Goal: Transaction & Acquisition: Download file/media

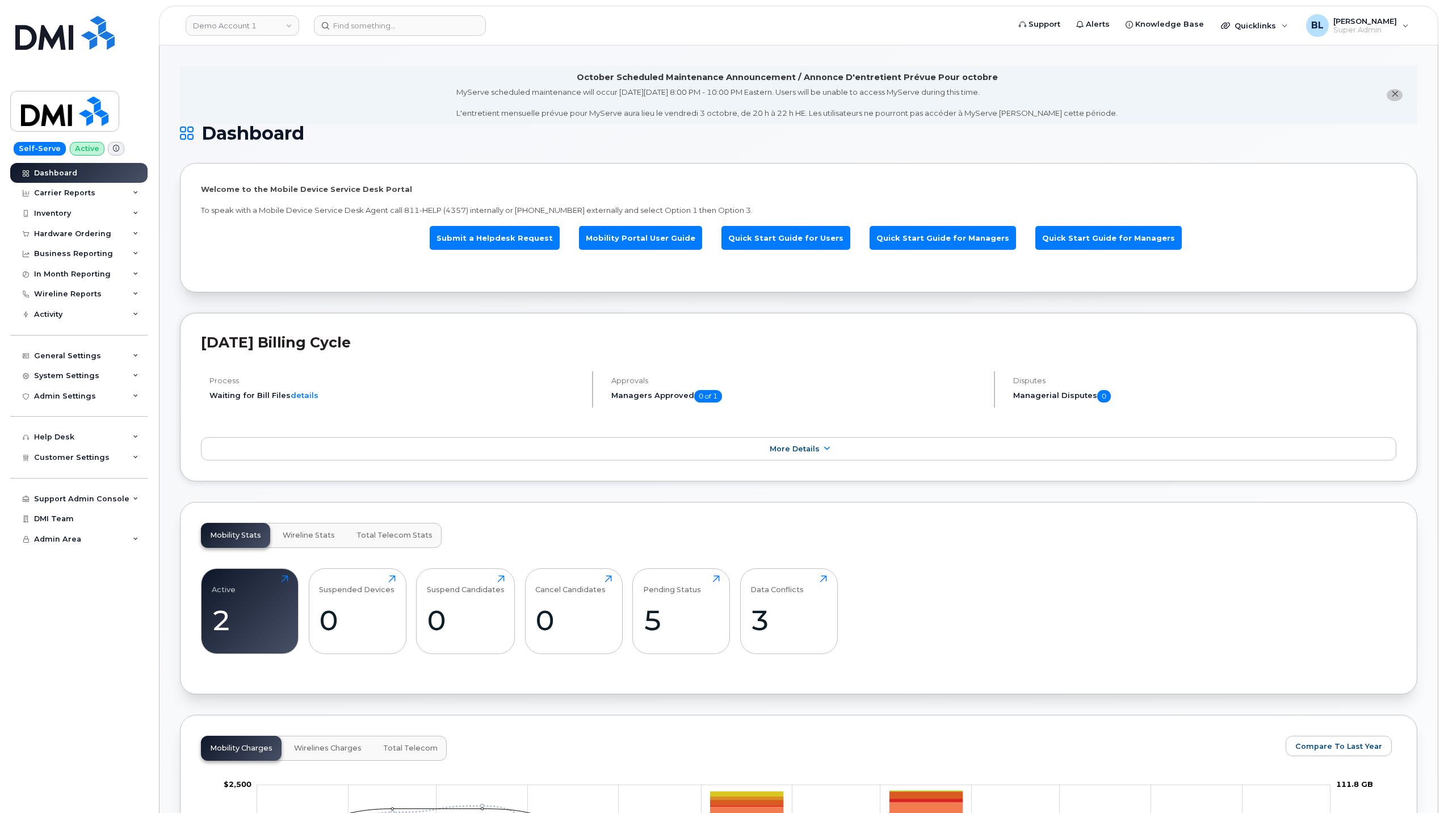
click at [793, 405] on div "Approvals Managers Approved 0 of 1" at bounding box center [799, 389] width 392 height 36
click at [355, 93] on li "October Scheduled Maintenance Announcement / Annonce D'entretient Prévue Pour o…" at bounding box center [798, 95] width 1237 height 58
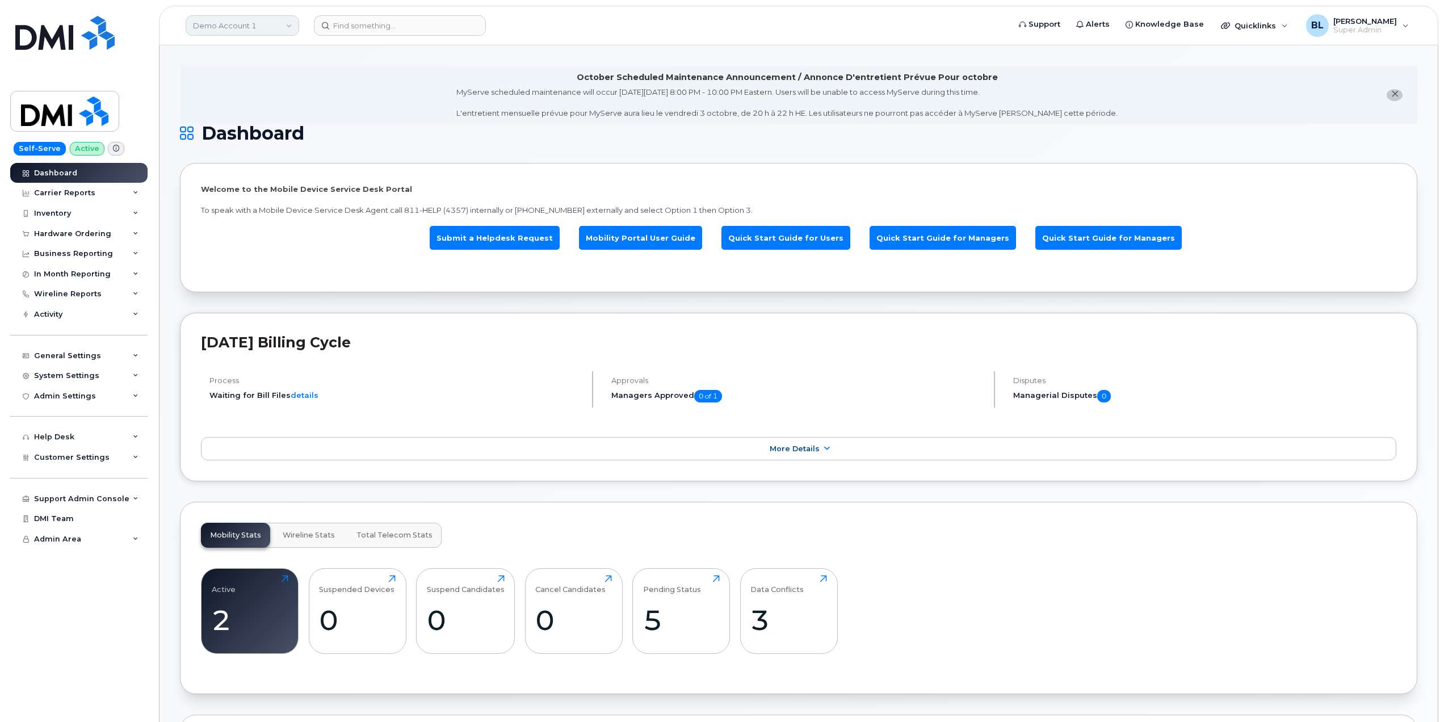
click at [227, 22] on link "Demo Account 1" at bounding box center [243, 25] width 114 height 20
type input "kiewit corp"
click at [228, 111] on span "Kiewit Corporation" at bounding box center [230, 107] width 69 height 11
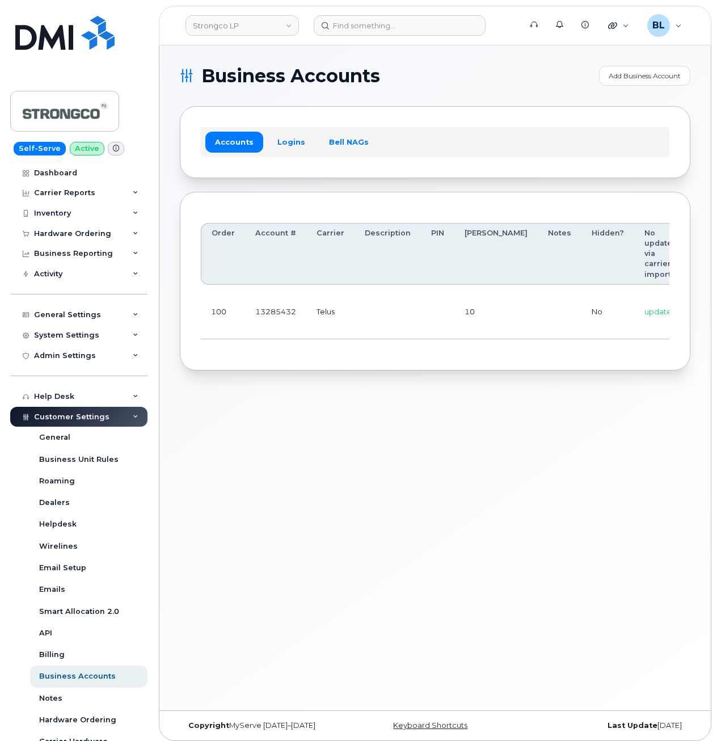
click at [298, 369] on div "Order Account # Carrier Description PIN Bill Day Notes Hidden? No updates via c…" at bounding box center [435, 281] width 511 height 179
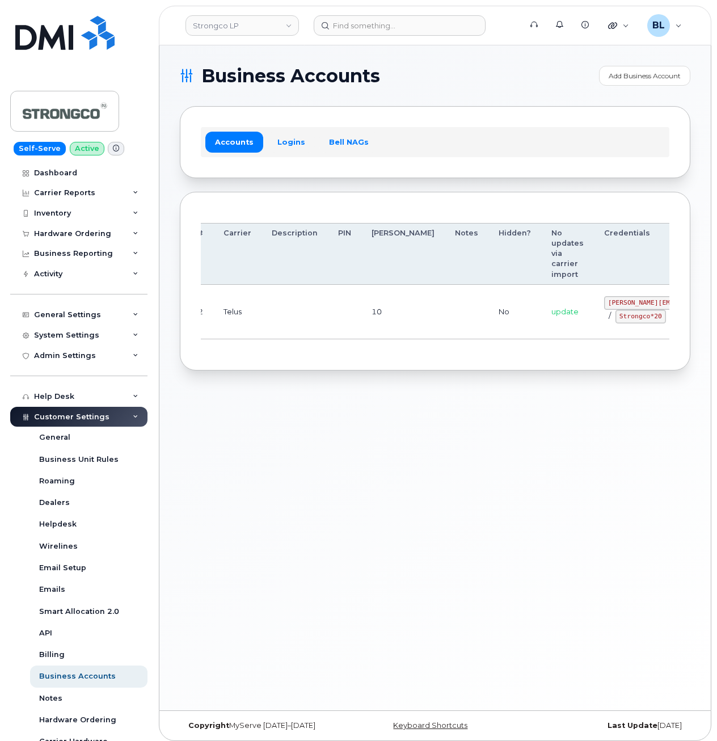
drag, startPoint x: 479, startPoint y: 325, endPoint x: 650, endPoint y: 317, distance: 171.0
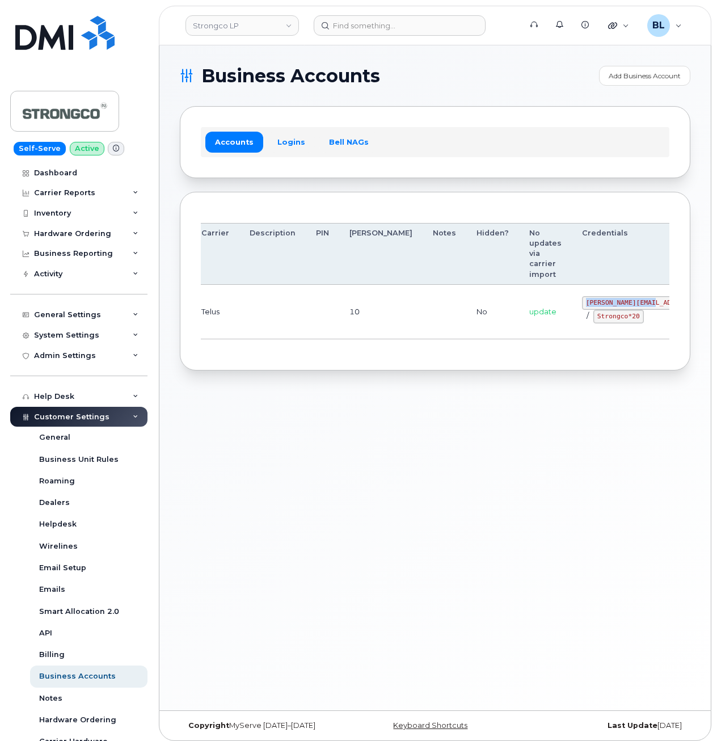
drag, startPoint x: 527, startPoint y: 300, endPoint x: 591, endPoint y: 306, distance: 64.5
click at [591, 306] on code "GHada@strongco.com" at bounding box center [665, 303] width 167 height 14
copy code "GHada@strongco.com"
click at [234, 313] on td "Telus" at bounding box center [215, 312] width 48 height 54
drag, startPoint x: 539, startPoint y: 318, endPoint x: 577, endPoint y: 320, distance: 38.1
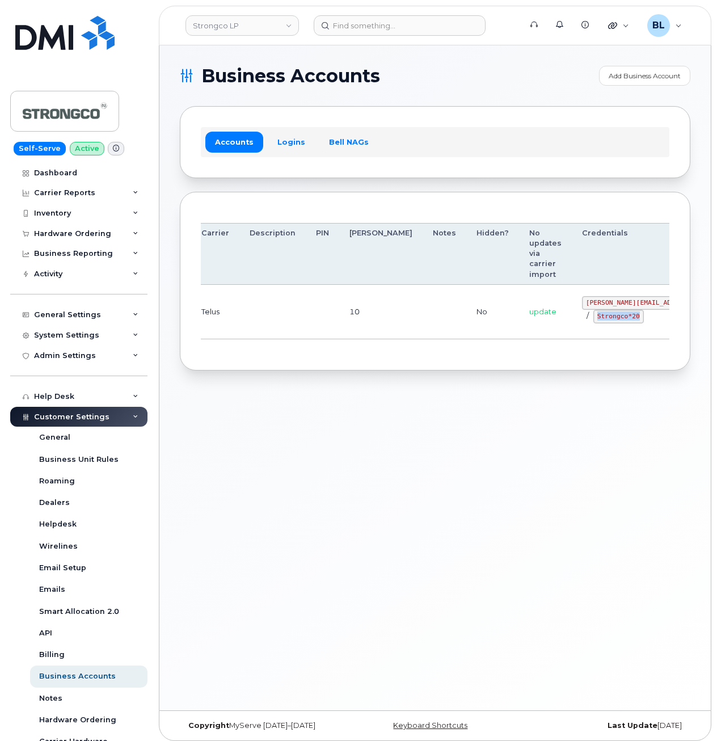
click at [594, 320] on code "Strongco*20" at bounding box center [619, 317] width 51 height 14
copy code "Strongco*20"
click at [358, 360] on div "Order Account # Carrier Description PIN Bill Day Notes Hidden? No updates via c…" at bounding box center [435, 281] width 511 height 179
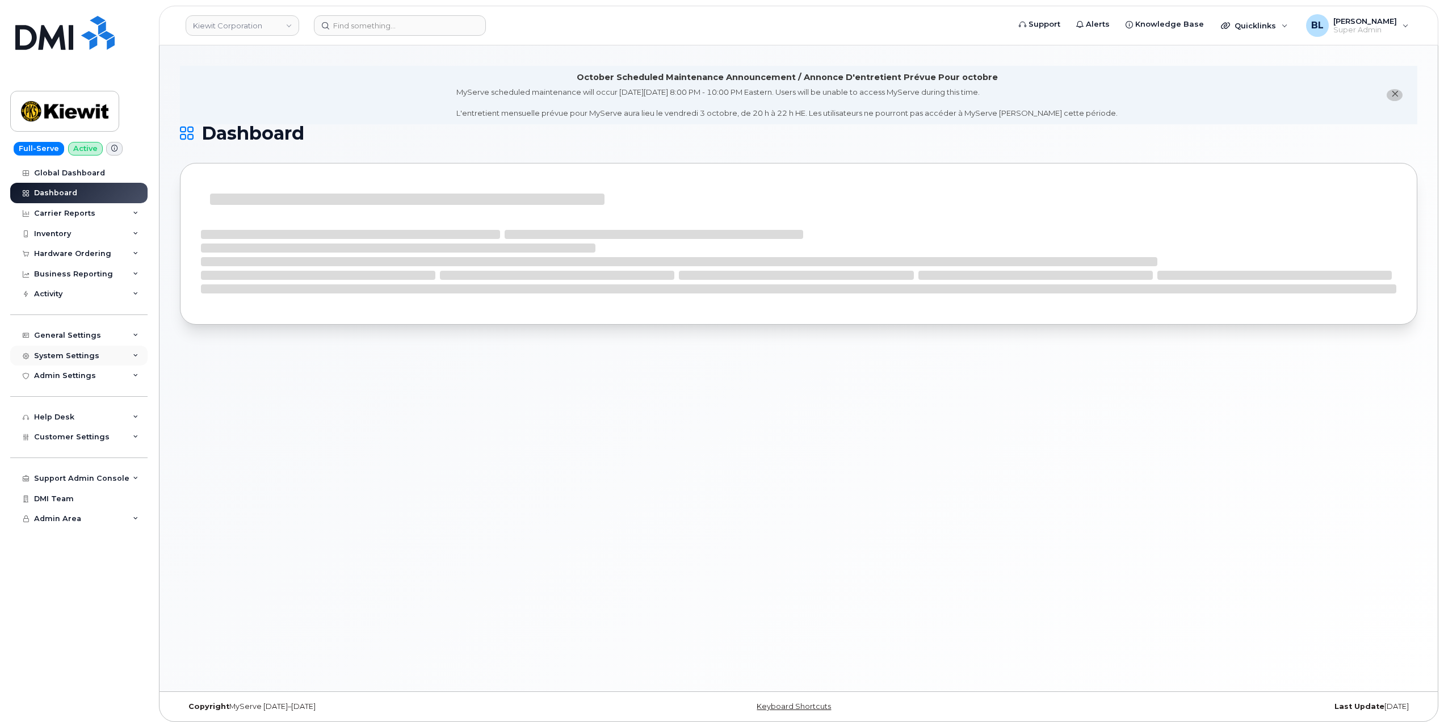
click at [126, 355] on div "System Settings" at bounding box center [78, 356] width 137 height 20
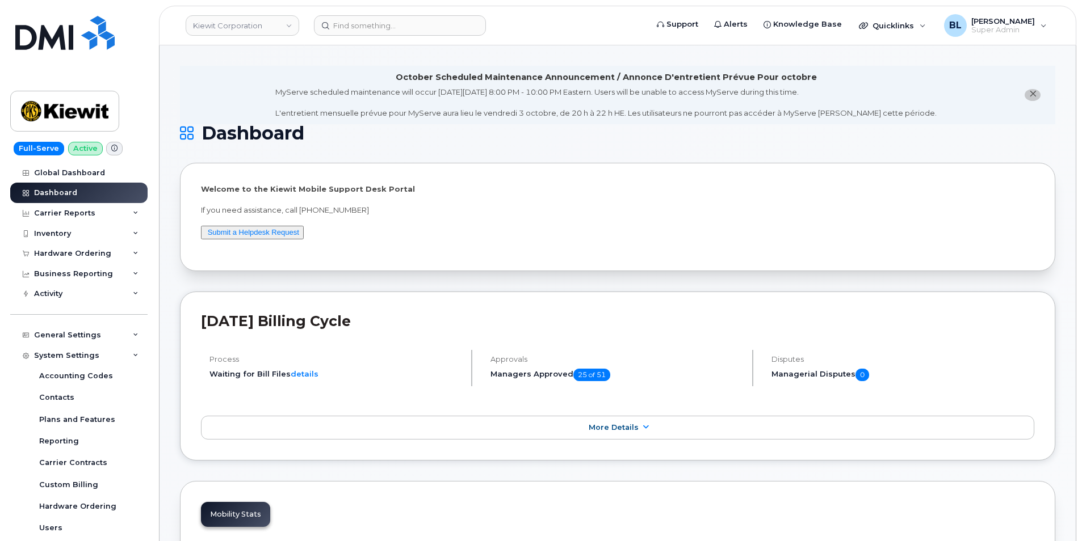
click at [757, 209] on p "If you need assistance, call 877-886-7778" at bounding box center [617, 210] width 833 height 11
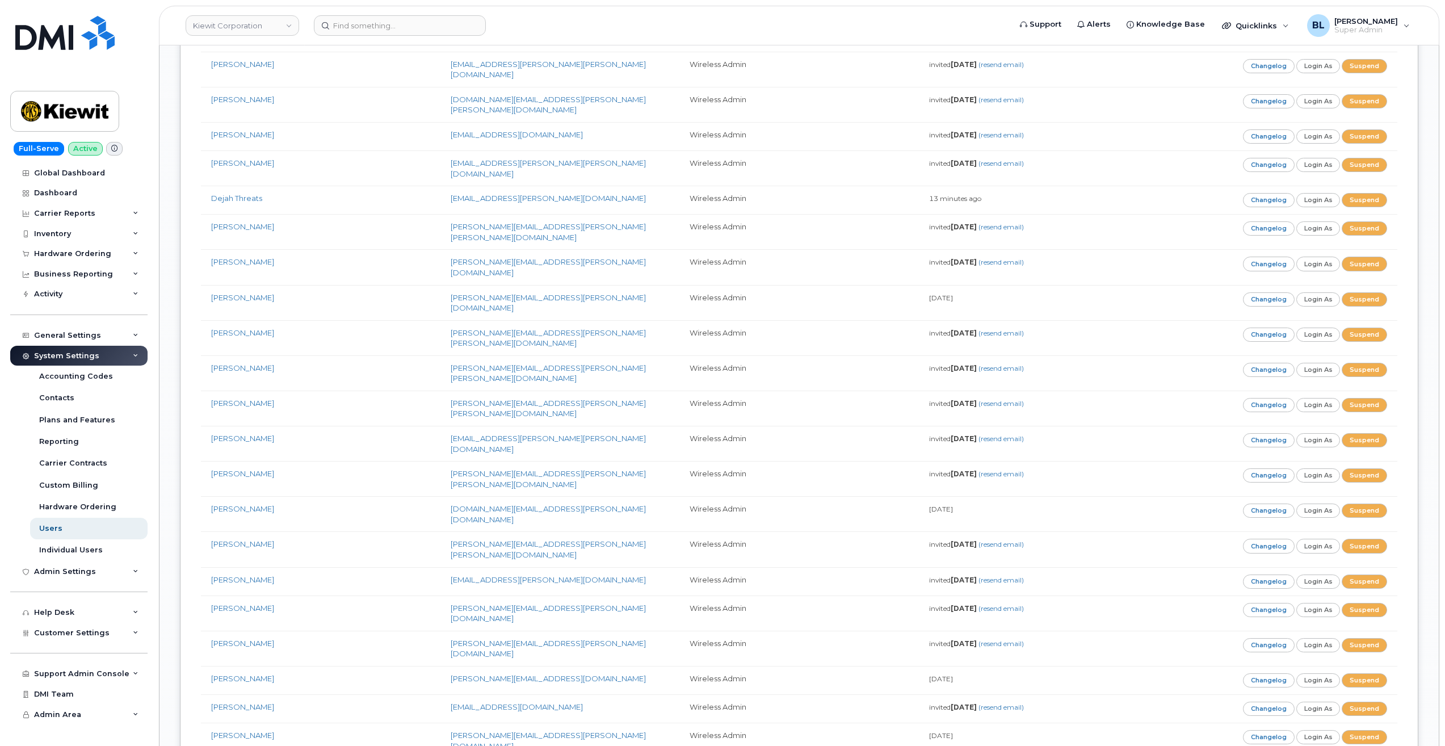
click at [119, 348] on div "System Settings" at bounding box center [78, 356] width 137 height 20
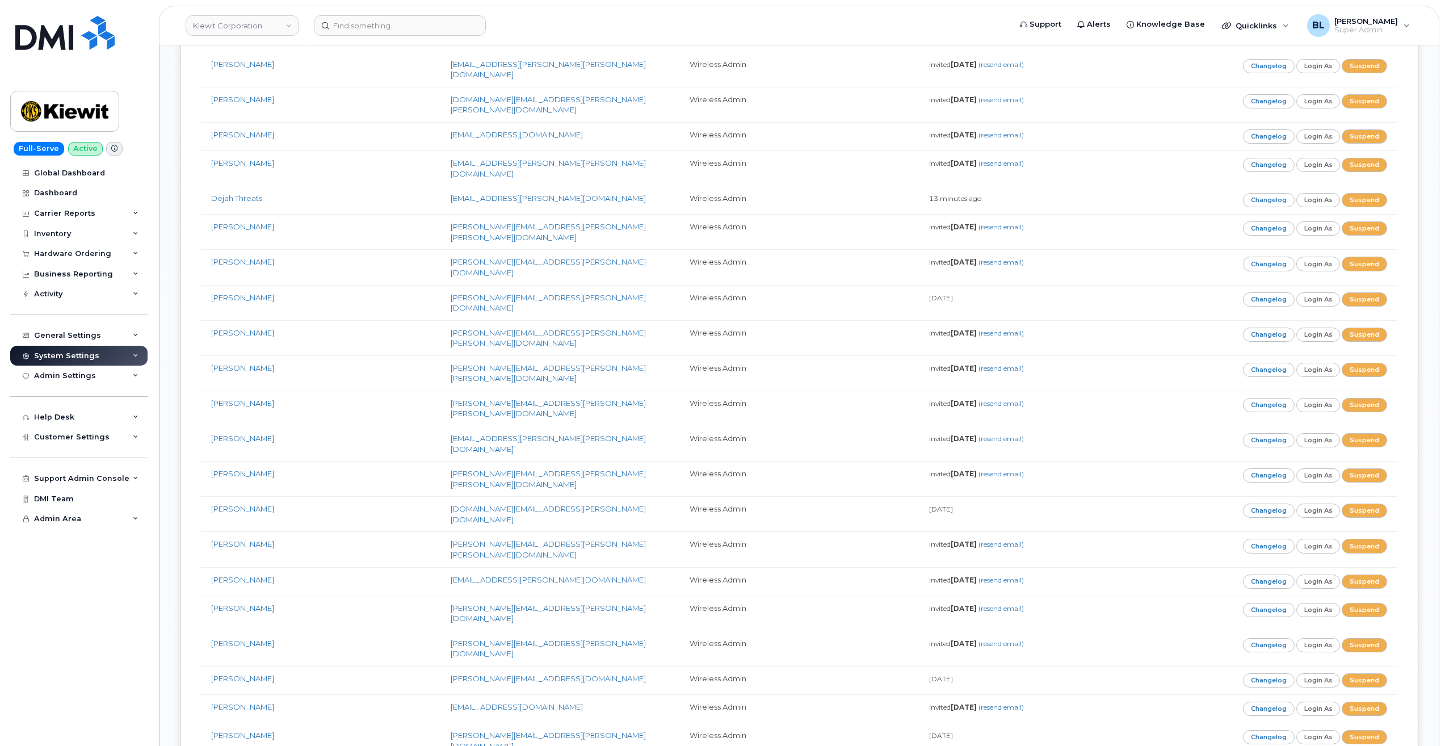
click at [112, 347] on div "System Settings" at bounding box center [78, 356] width 137 height 20
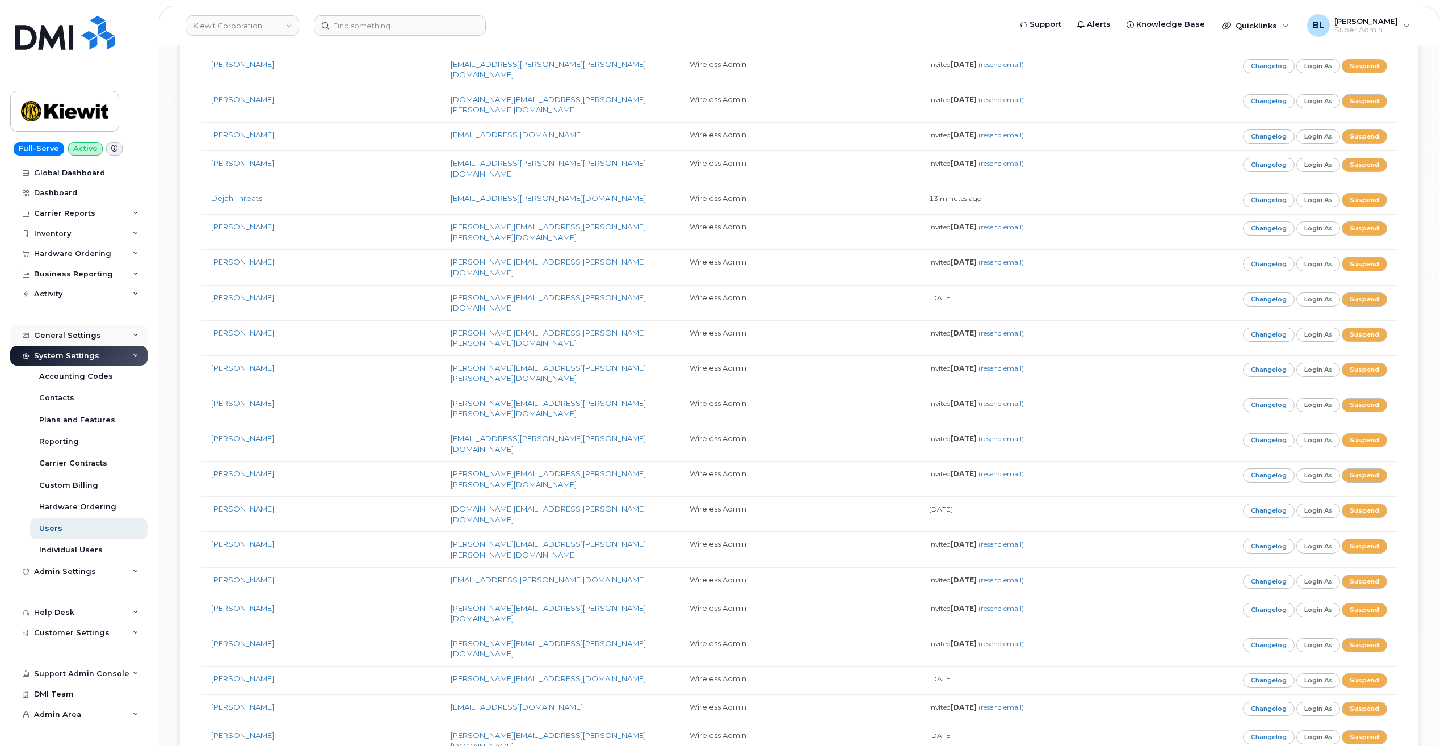
click at [118, 339] on div "General Settings" at bounding box center [78, 335] width 137 height 20
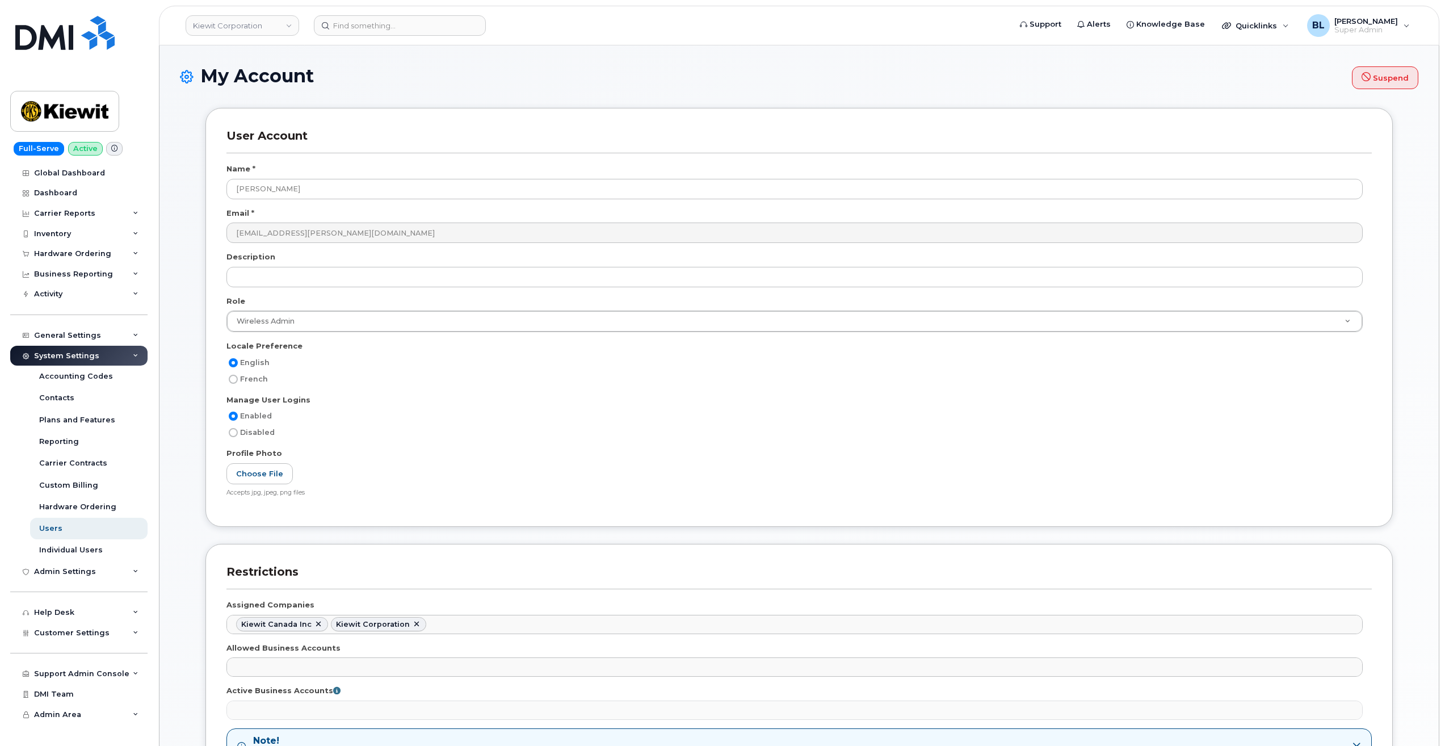
select select
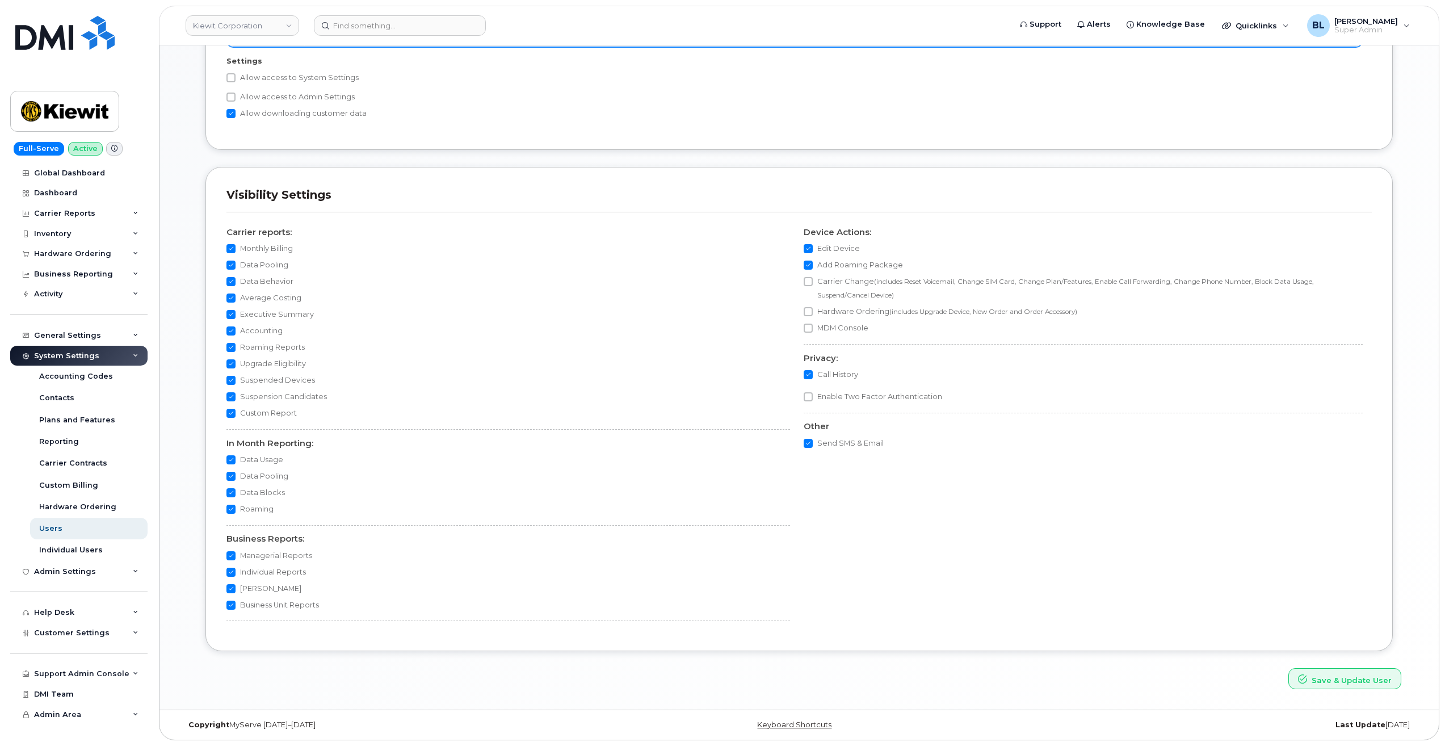
scroll to position [820, 0]
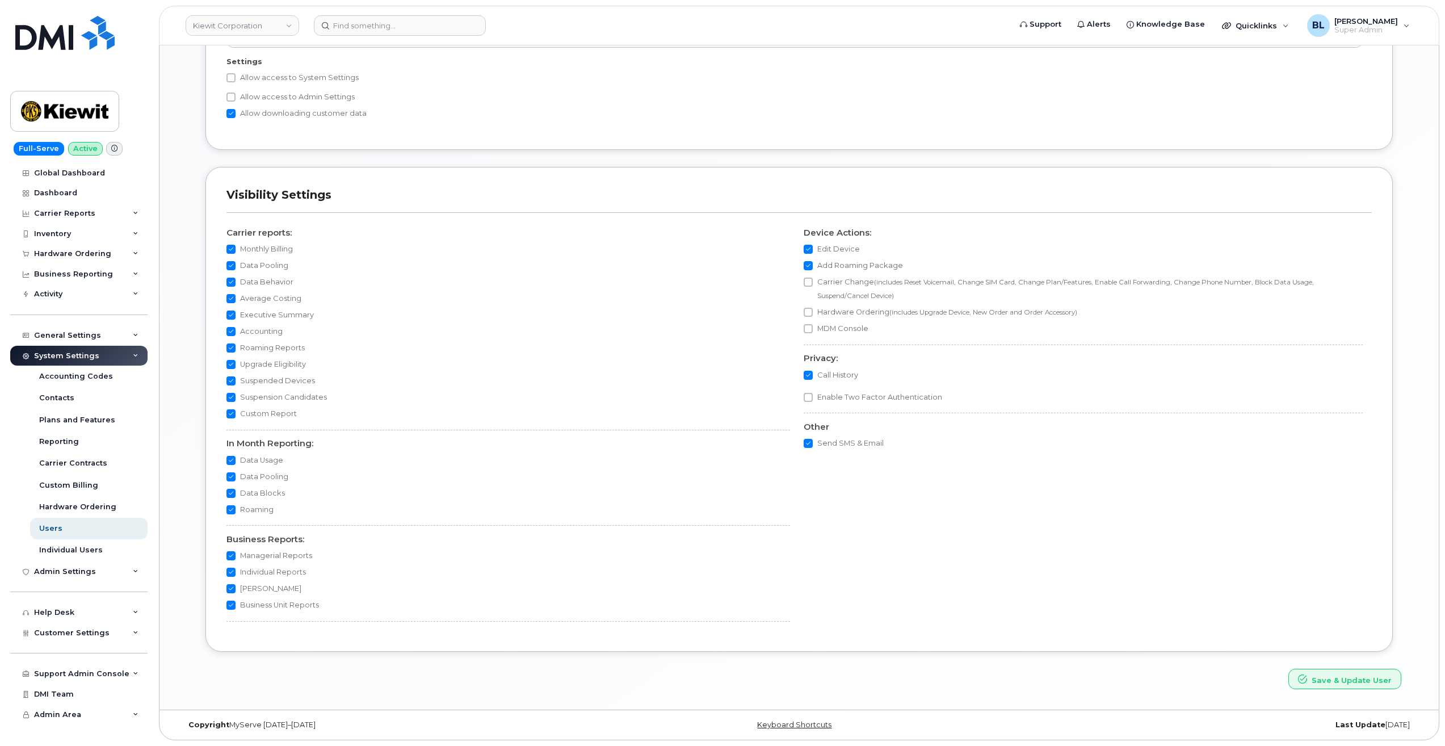
click at [121, 353] on div "System Settings" at bounding box center [78, 356] width 137 height 20
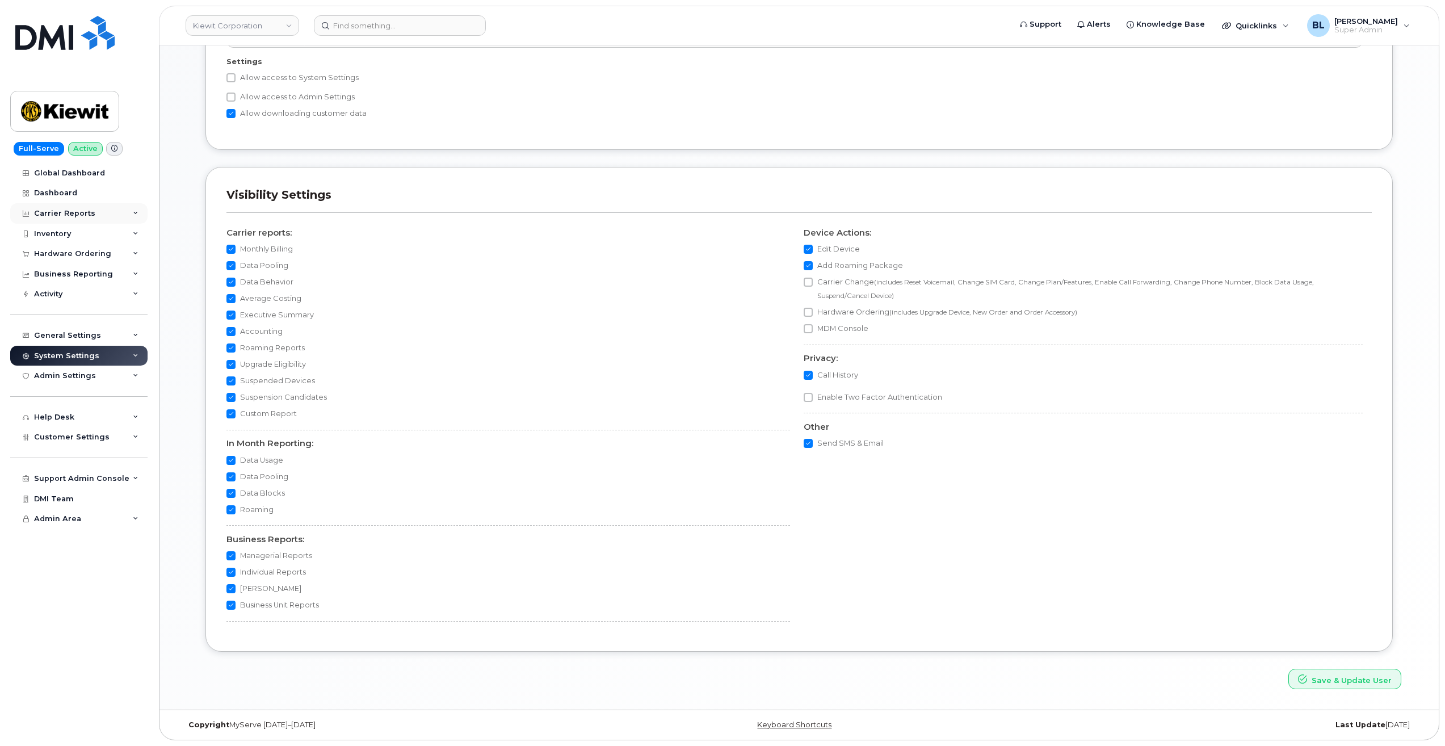
click at [102, 214] on div "Carrier Reports" at bounding box center [78, 213] width 137 height 20
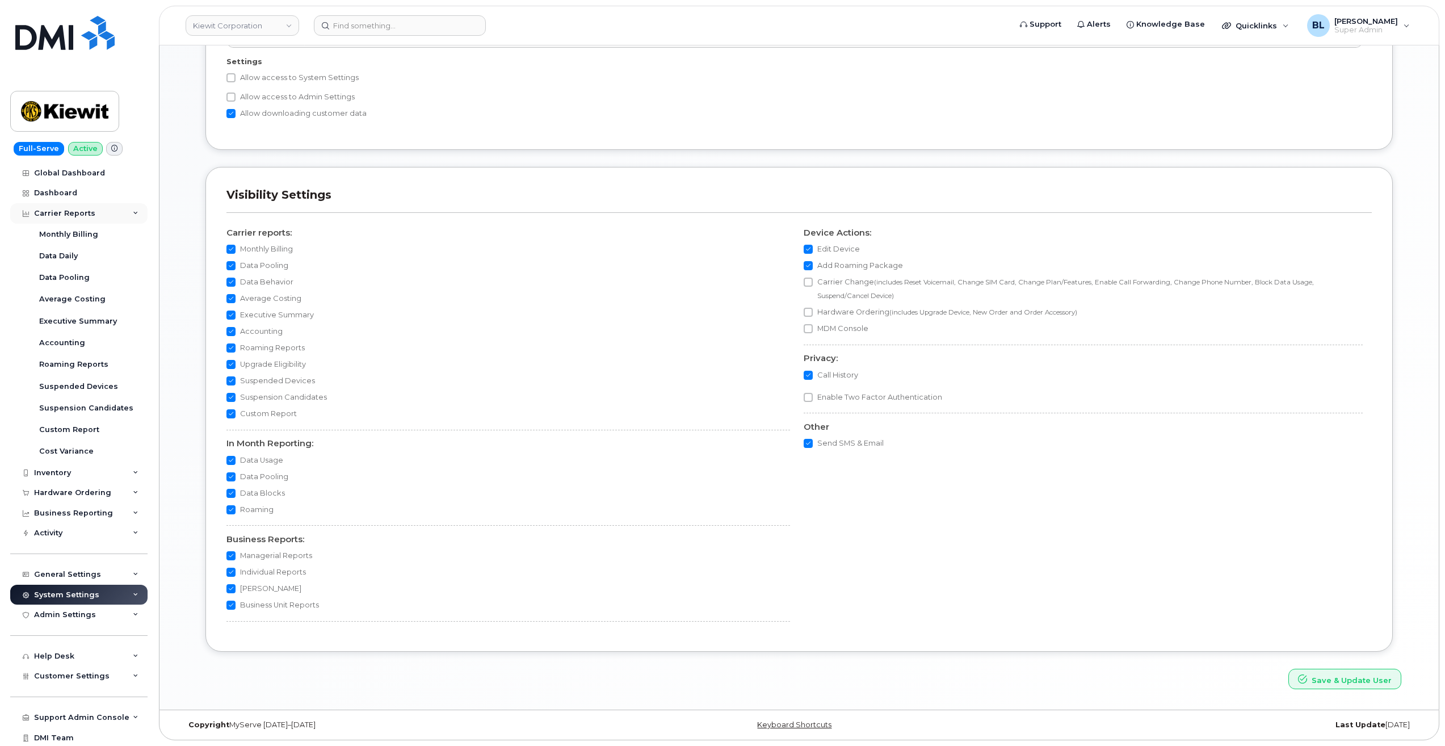
click at [102, 214] on div "Carrier Reports" at bounding box center [78, 213] width 137 height 20
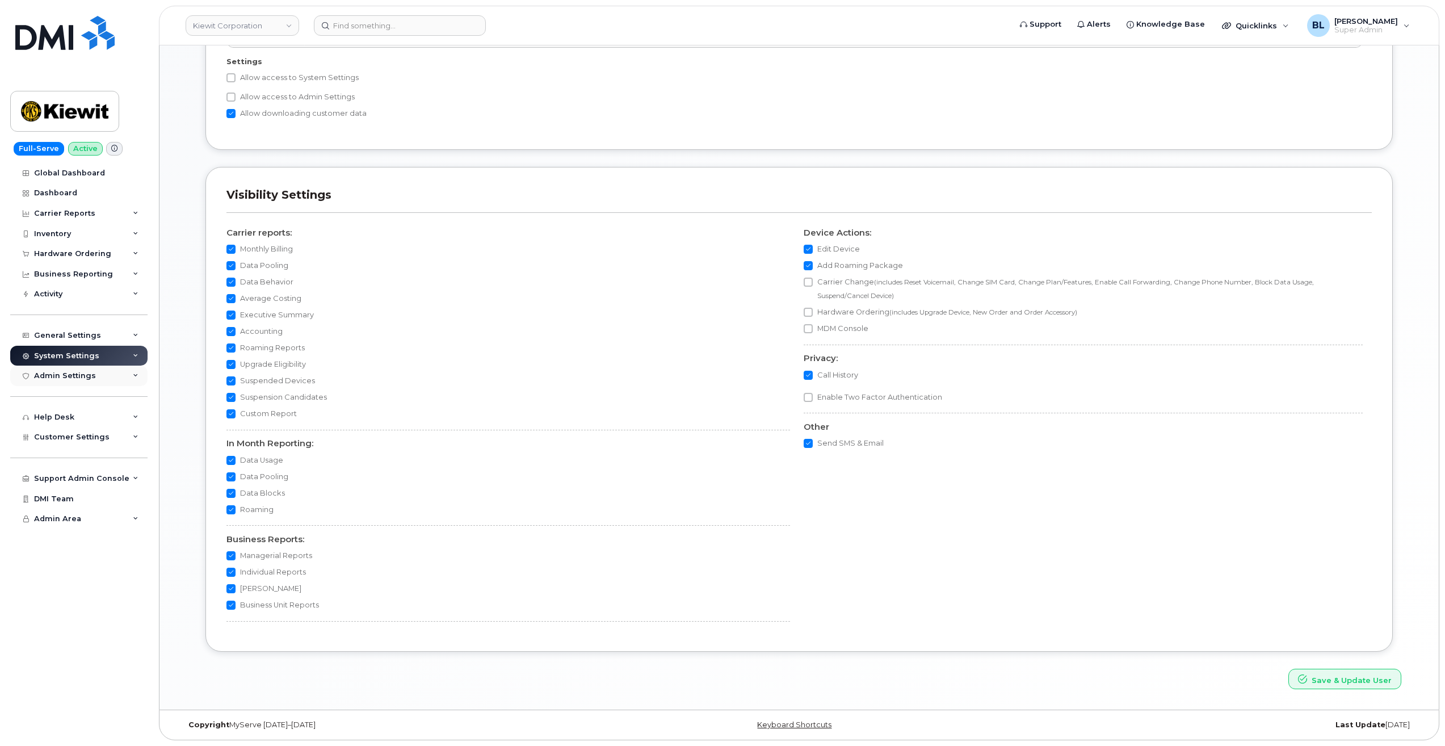
click at [114, 376] on div "Admin Settings" at bounding box center [78, 375] width 137 height 20
click at [123, 377] on div "Admin Settings" at bounding box center [78, 375] width 137 height 20
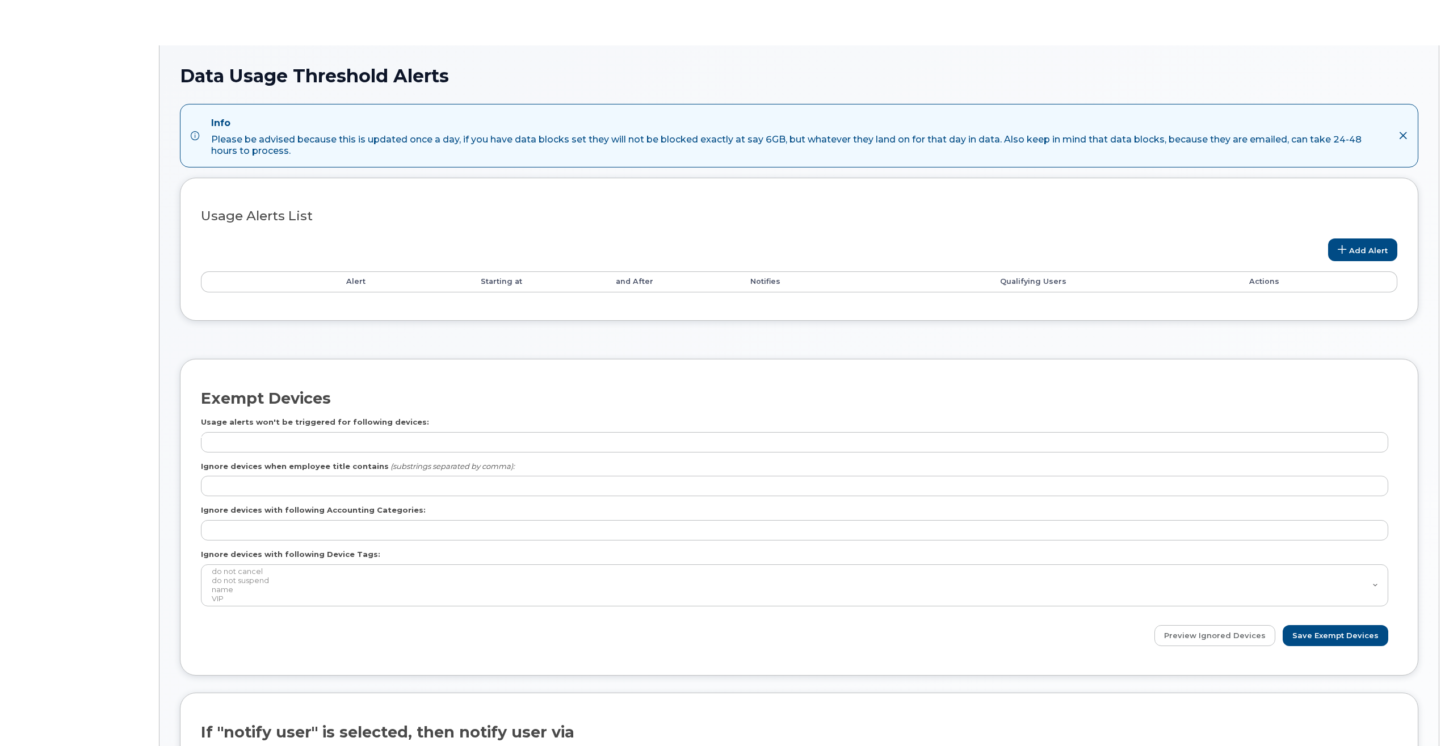
select select
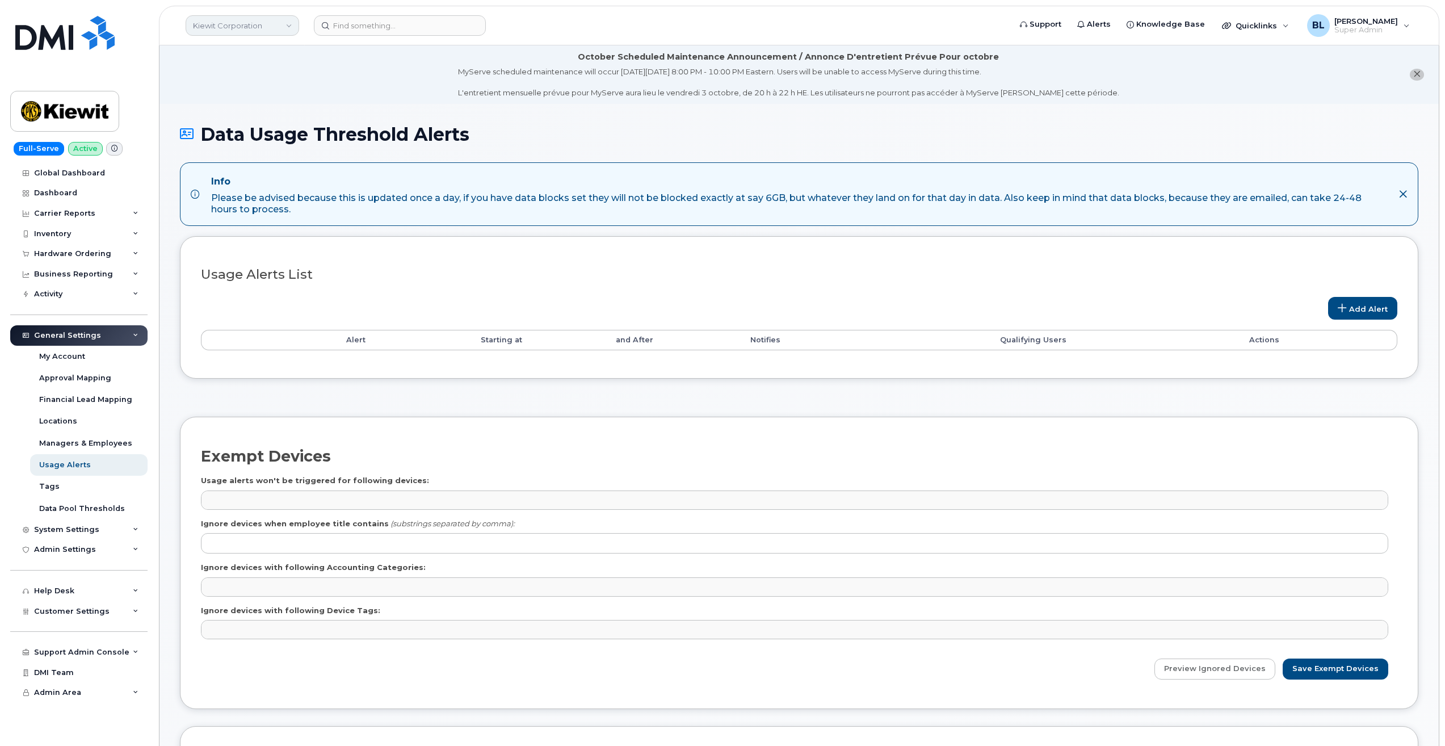
click at [241, 27] on link "Kiewit Corporation" at bounding box center [243, 25] width 114 height 20
type input "[PERSON_NAME] can"
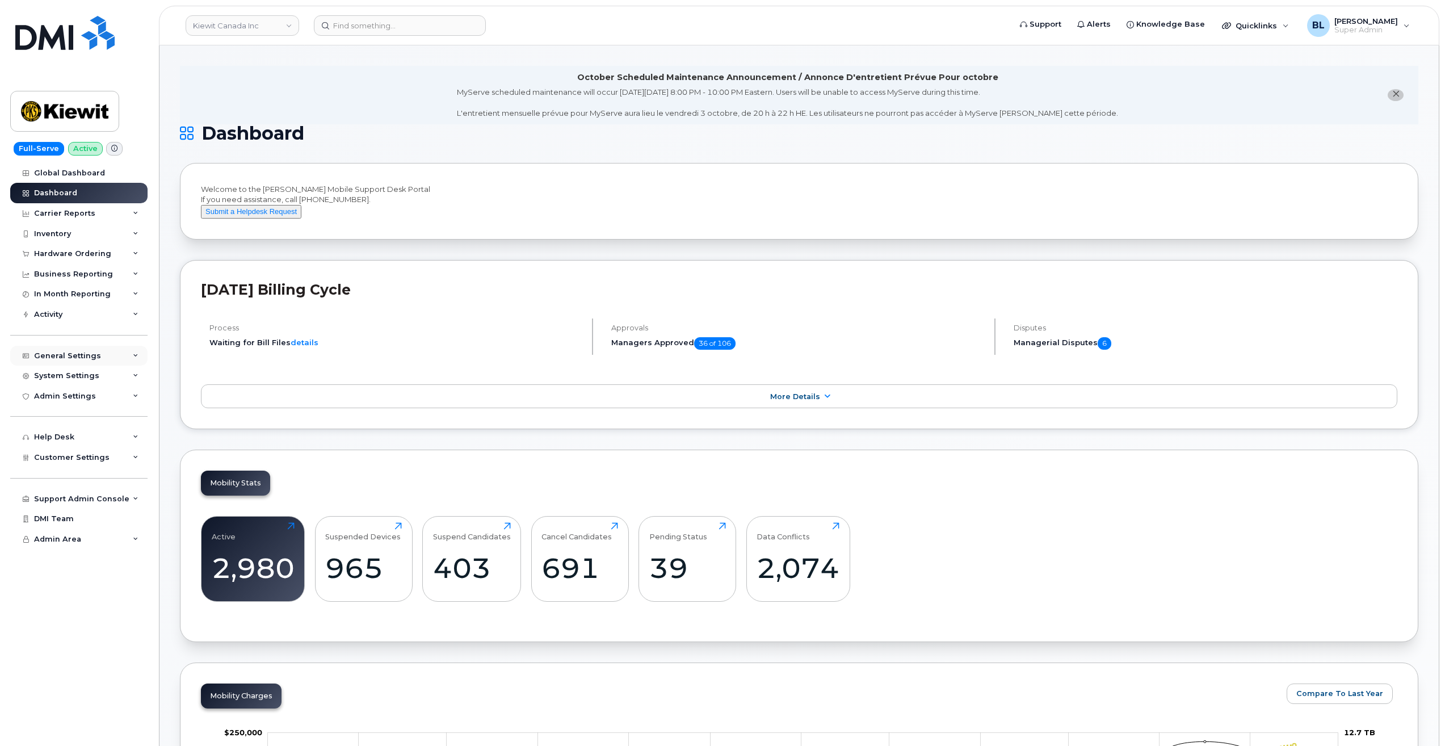
click at [119, 362] on div "General Settings" at bounding box center [78, 356] width 137 height 20
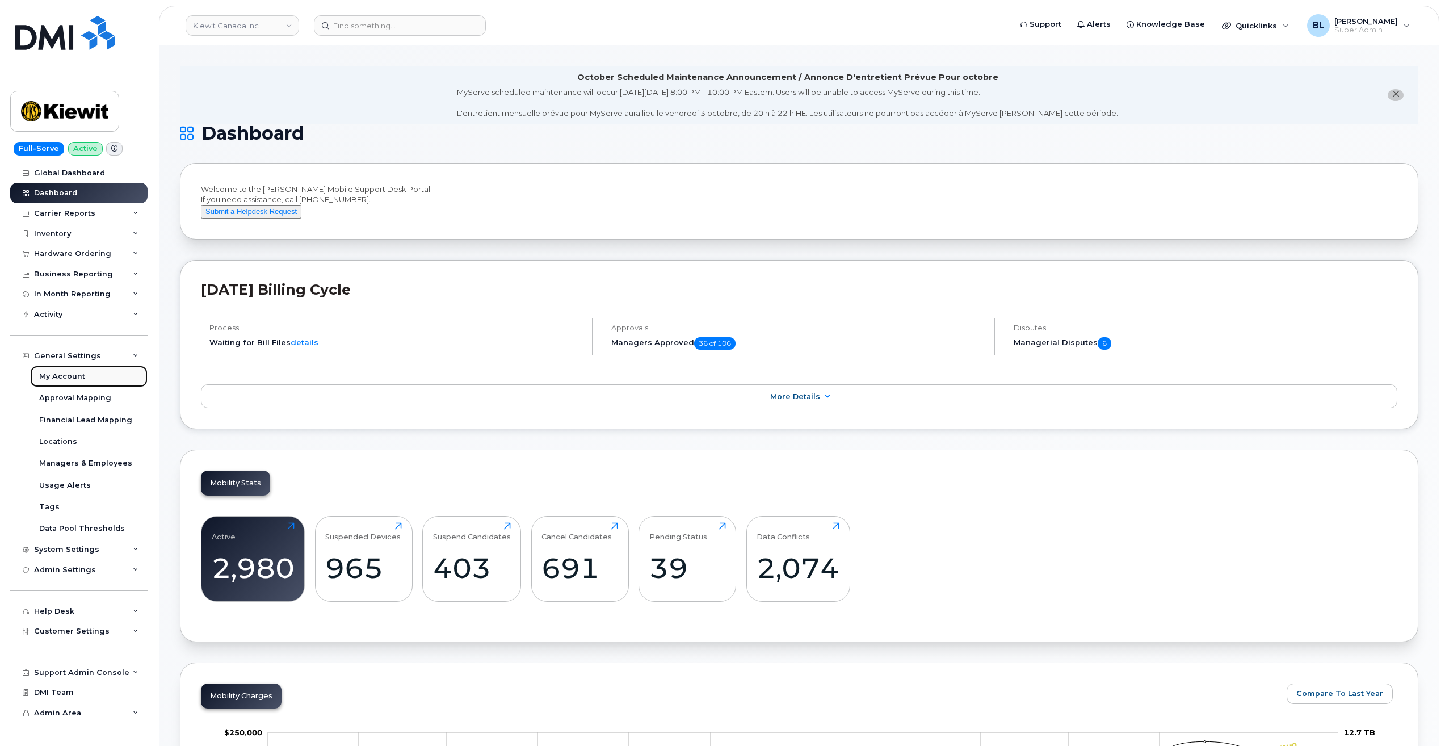
click at [131, 366] on link "My Account" at bounding box center [88, 376] width 117 height 22
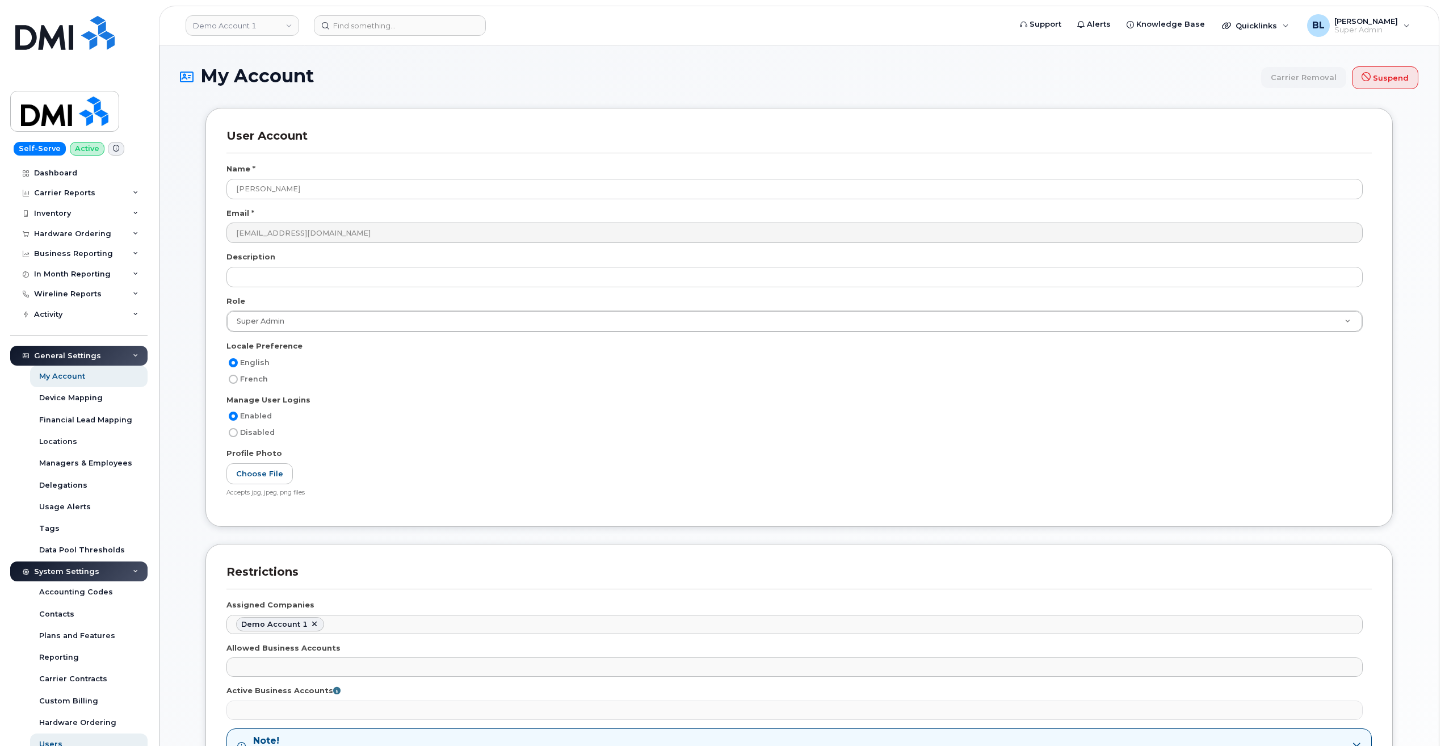
select select
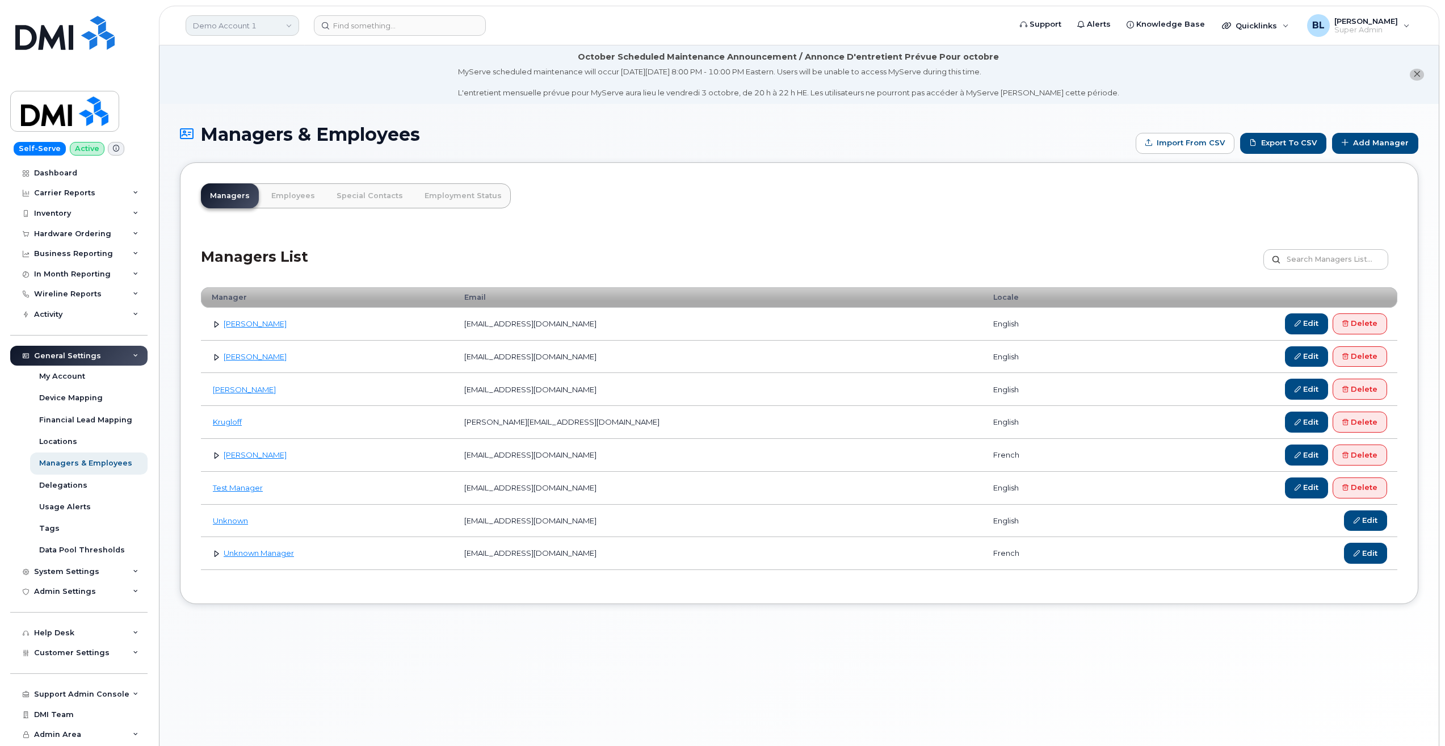
click at [258, 20] on link "Demo Account 1" at bounding box center [243, 25] width 114 height 20
type input "kiewit"
click at [247, 132] on span "Kiewit Canada Inc" at bounding box center [229, 130] width 66 height 11
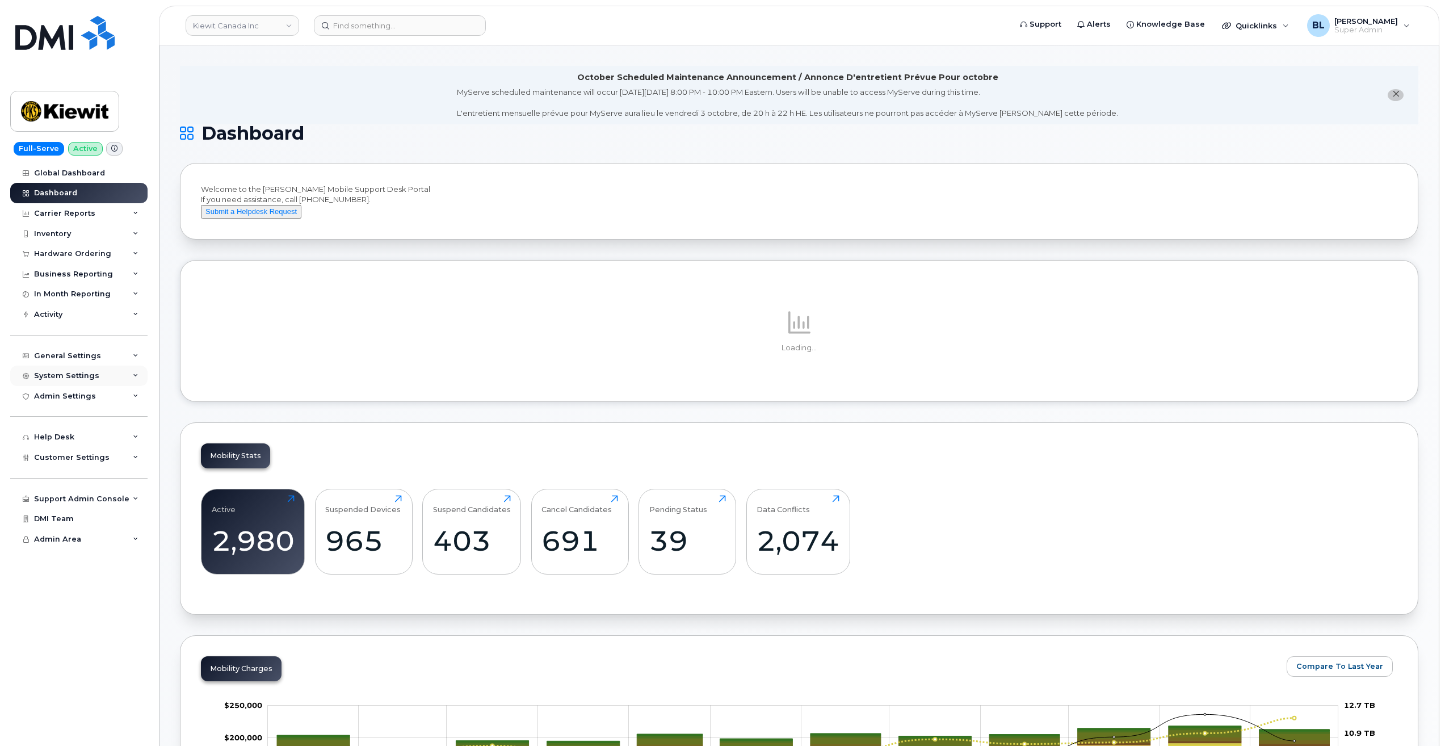
click at [110, 374] on div "System Settings" at bounding box center [78, 375] width 137 height 20
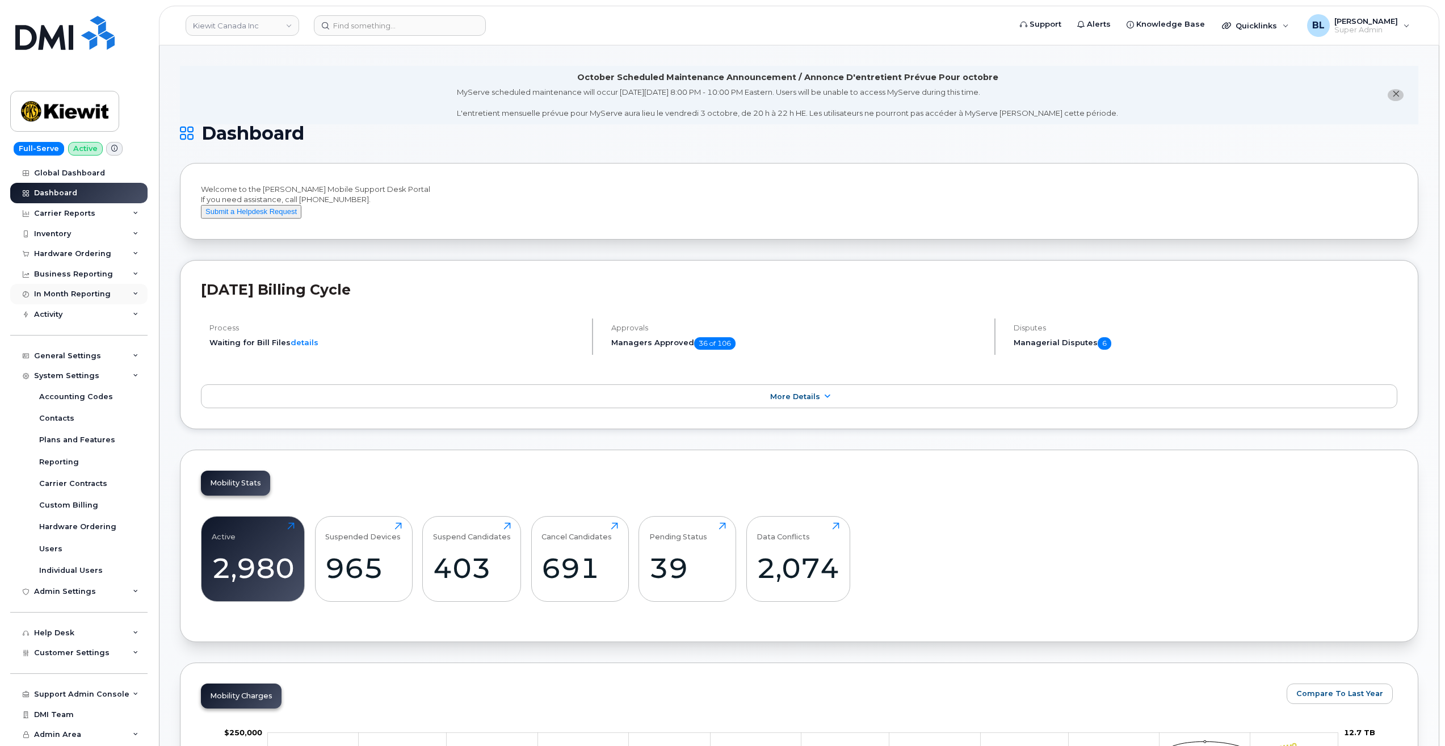
click at [111, 292] on div "In Month Reporting" at bounding box center [78, 294] width 137 height 20
click at [85, 297] on div "In Month Reporting" at bounding box center [72, 293] width 77 height 9
click at [112, 359] on div "General Settings" at bounding box center [78, 356] width 137 height 20
click at [105, 275] on div "Business Reporting" at bounding box center [73, 274] width 79 height 9
click at [106, 405] on div "In Month Reporting" at bounding box center [72, 402] width 77 height 9
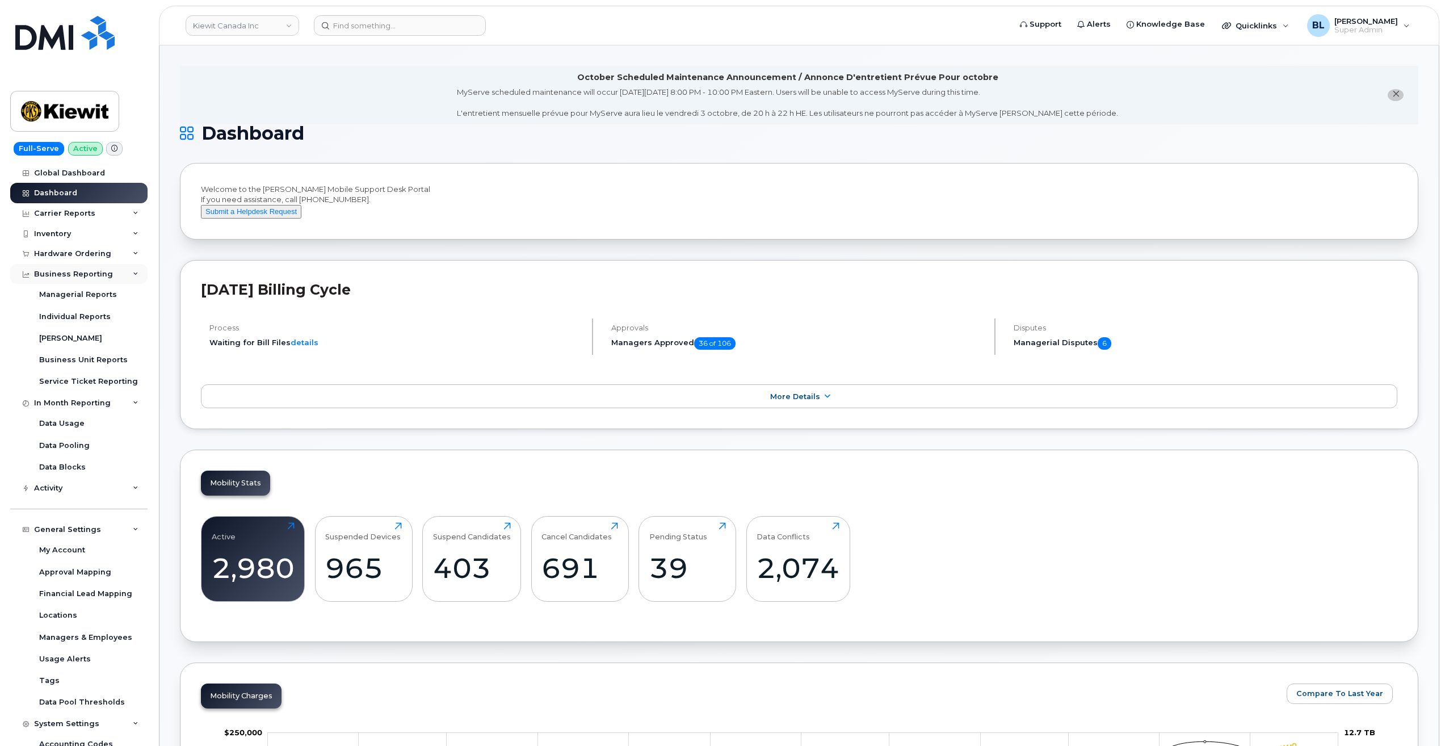
click at [98, 276] on div "Business Reporting" at bounding box center [73, 274] width 79 height 9
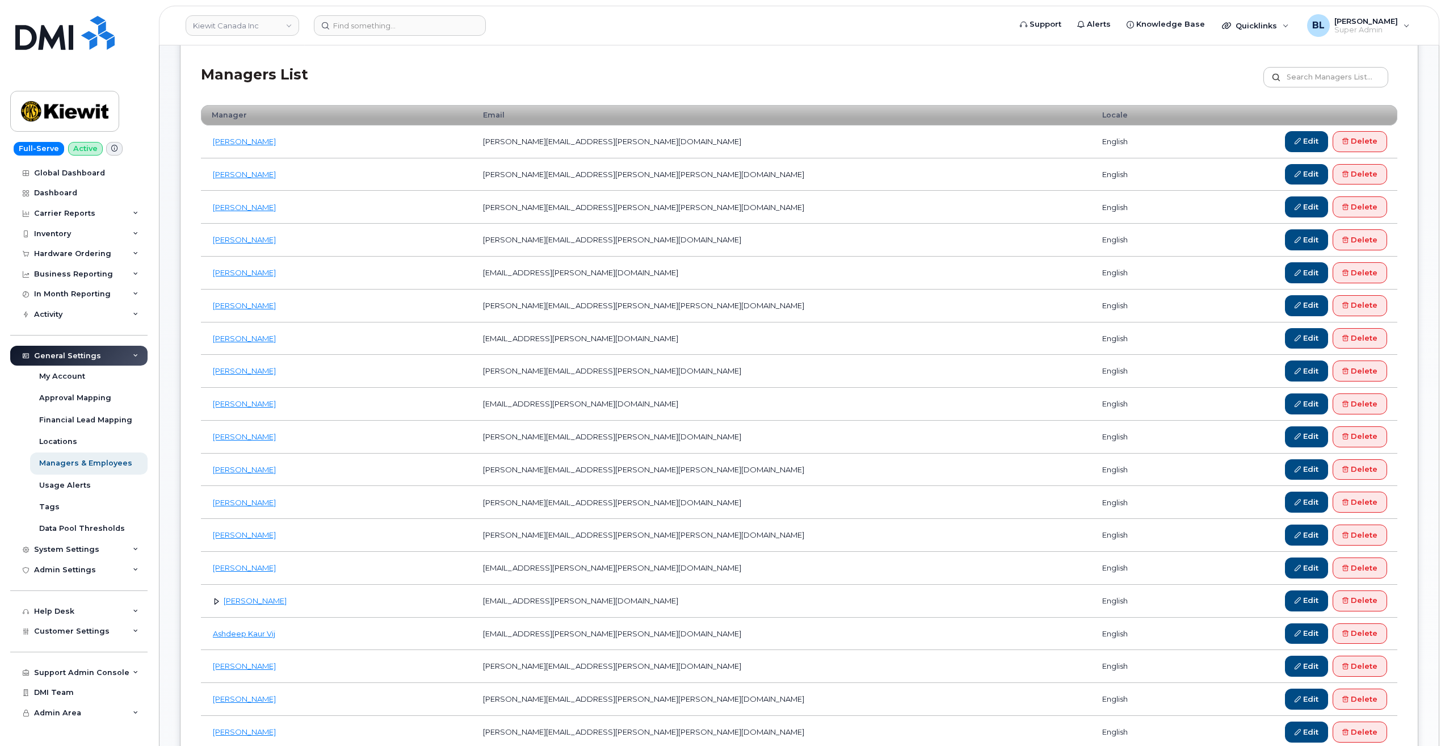
scroll to position [152, 0]
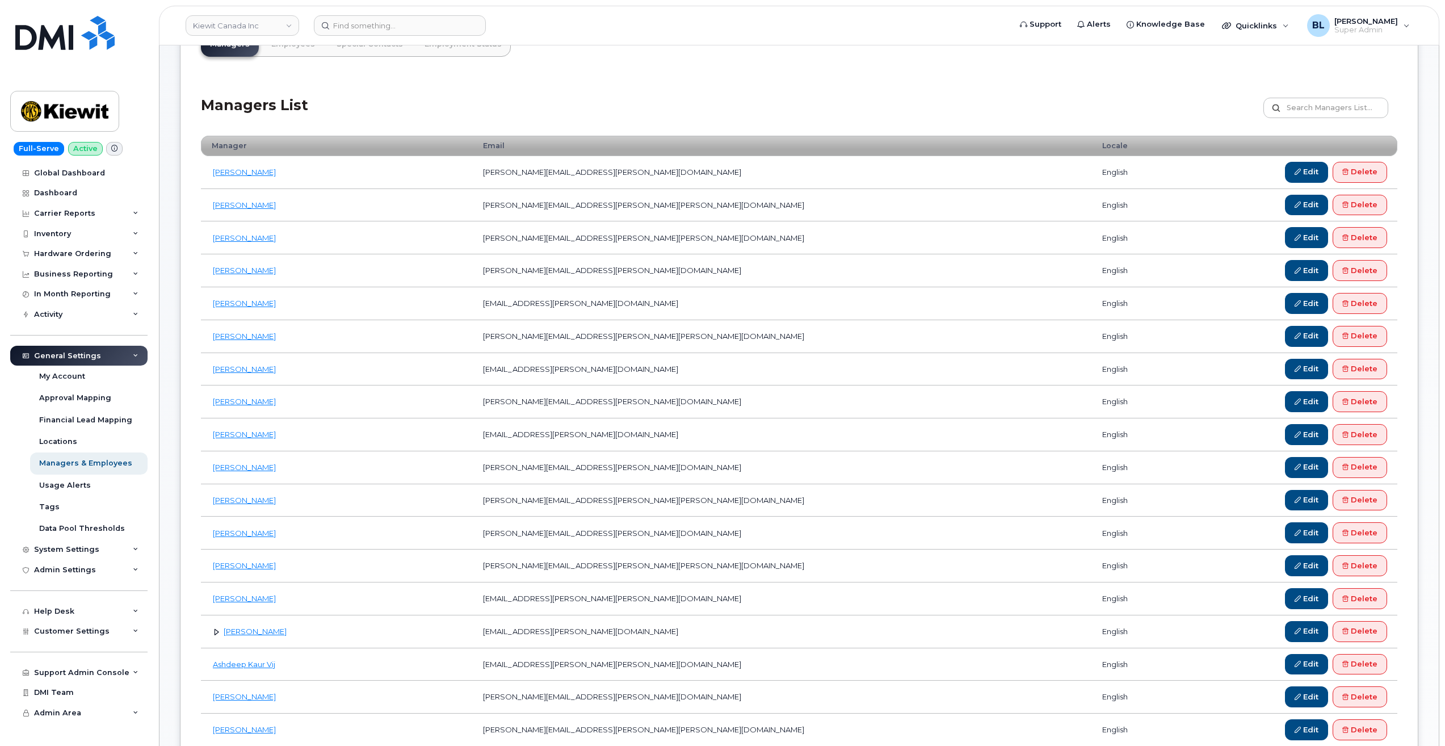
click at [104, 351] on div "General Settings" at bounding box center [78, 356] width 137 height 20
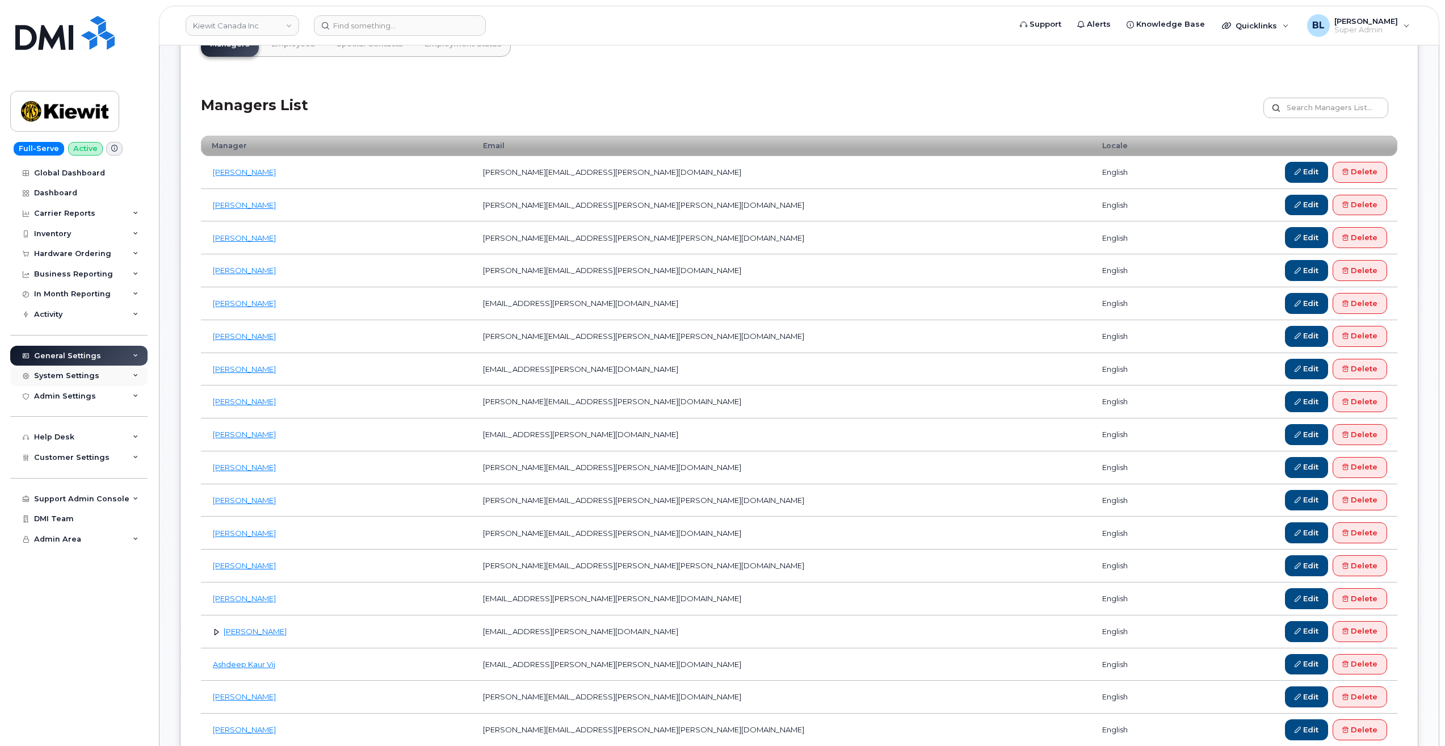
click at [96, 377] on div "System Settings" at bounding box center [78, 375] width 137 height 20
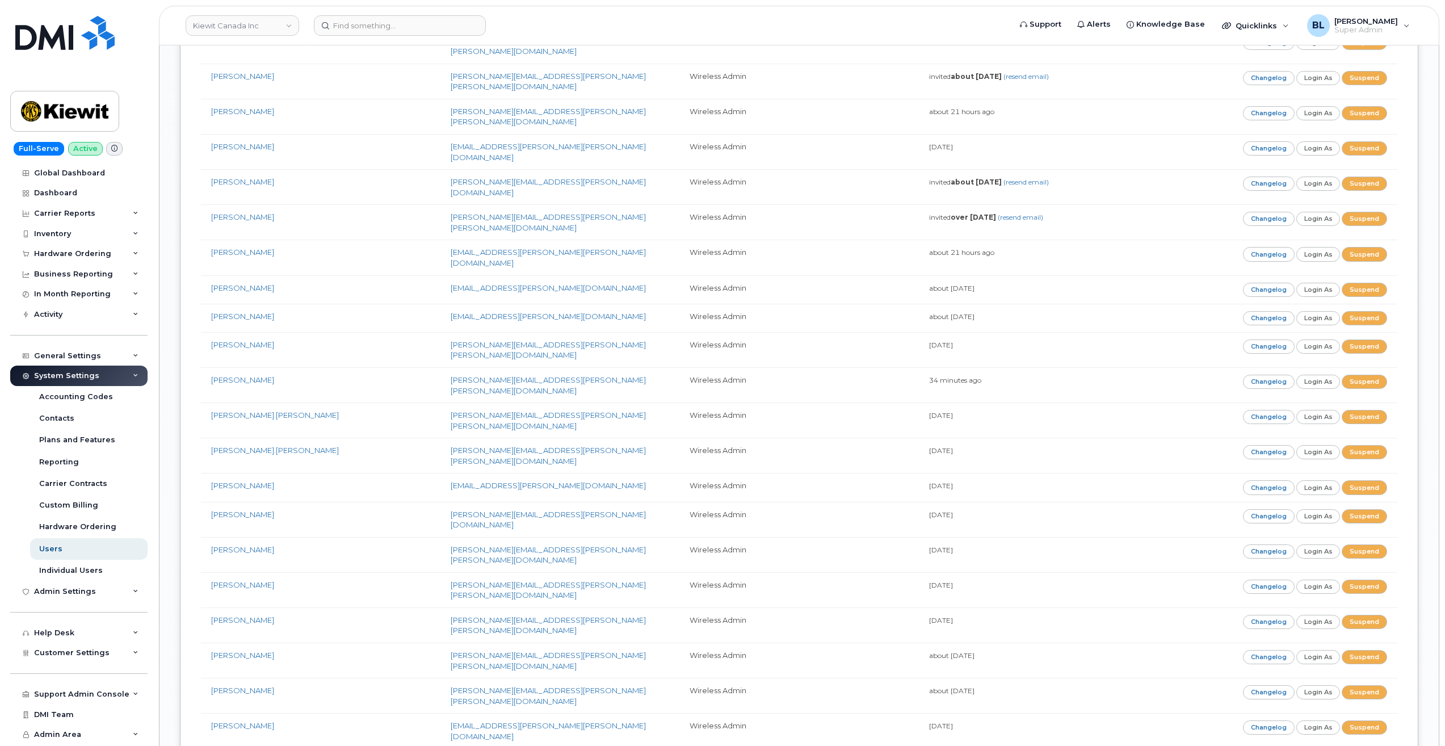
scroll to position [3632, 0]
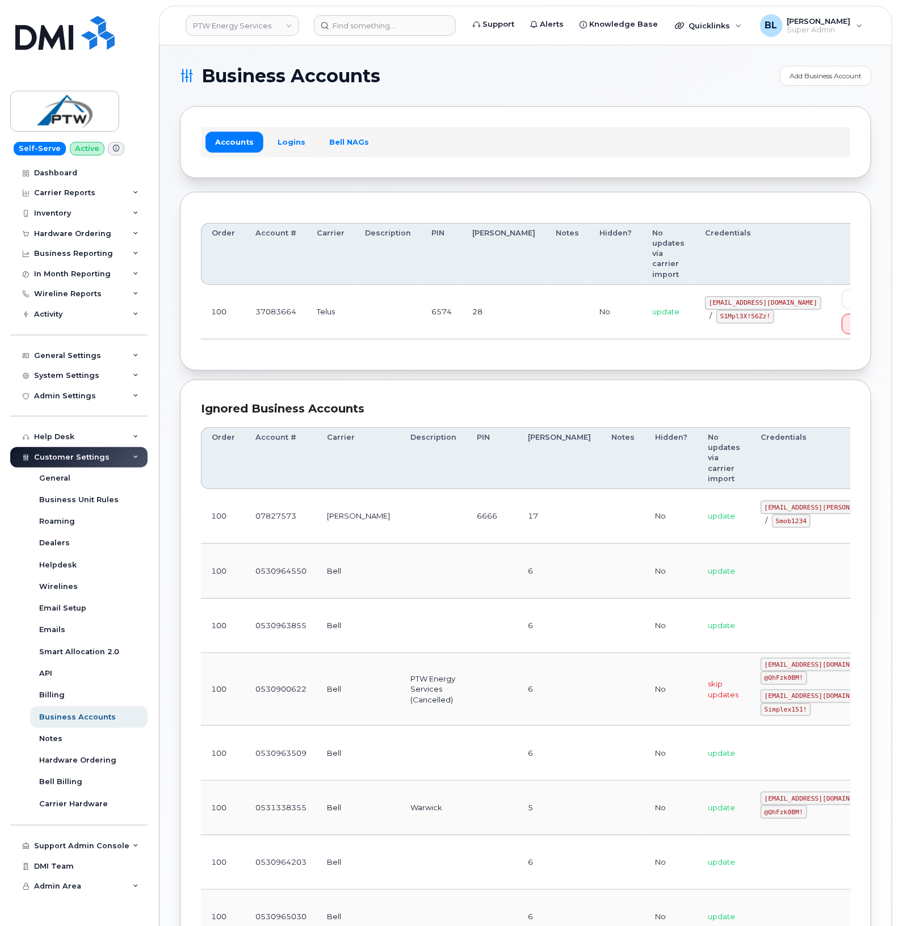
drag, startPoint x: 741, startPoint y: 326, endPoint x: 755, endPoint y: 325, distance: 13.7
drag, startPoint x: 664, startPoint y: 284, endPoint x: 759, endPoint y: 283, distance: 94.8
click at [759, 296] on div "[EMAIL_ADDRESS][DOMAIN_NAME] / S1Mpl3X!56Zz!" at bounding box center [763, 309] width 116 height 27
copy code "[EMAIL_ADDRESS][DOMAIN_NAME]"
drag, startPoint x: 673, startPoint y: 291, endPoint x: 727, endPoint y: 302, distance: 55.1
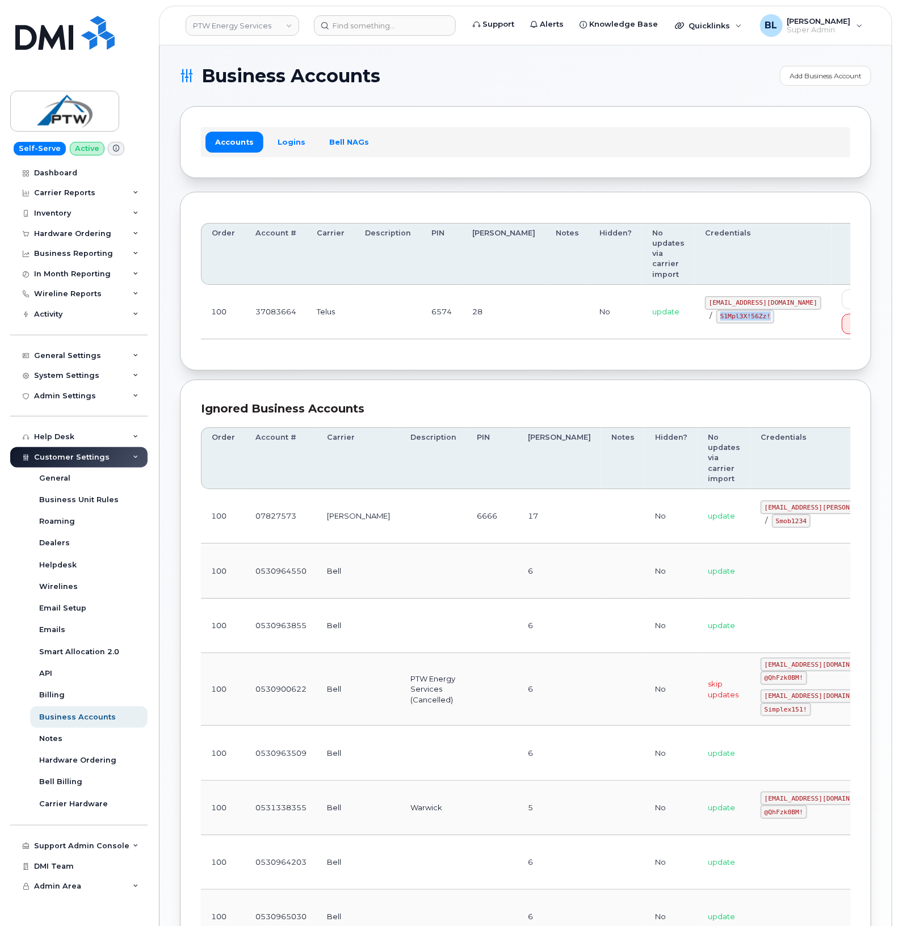
click at [727, 302] on div "svc_simplex@ptwenergy.com / S1Mpl3X!56Zz!" at bounding box center [763, 309] width 116 height 27
copy code "S1Mpl3X!56Zz!"
click at [462, 316] on td "28" at bounding box center [503, 312] width 83 height 54
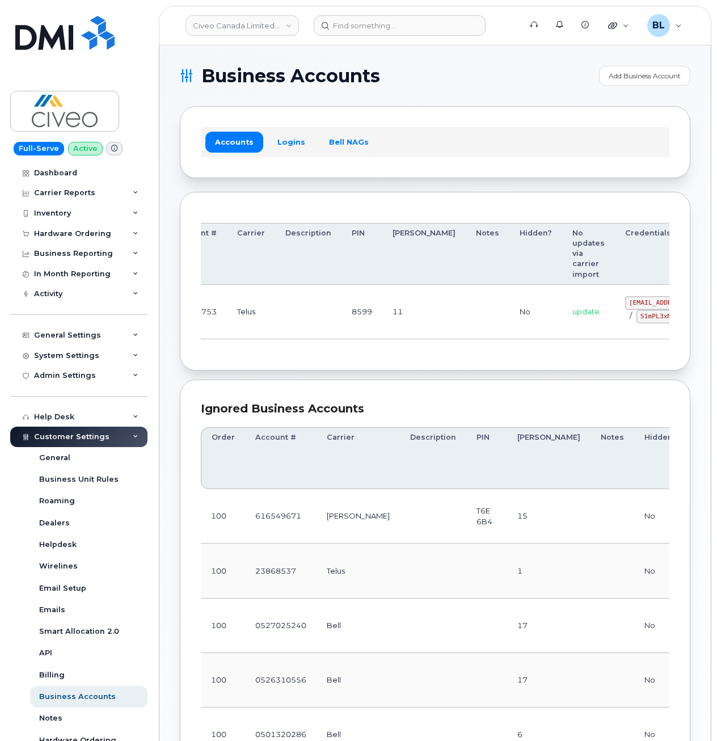
drag, startPoint x: 484, startPoint y: 311, endPoint x: 583, endPoint y: 304, distance: 99.0
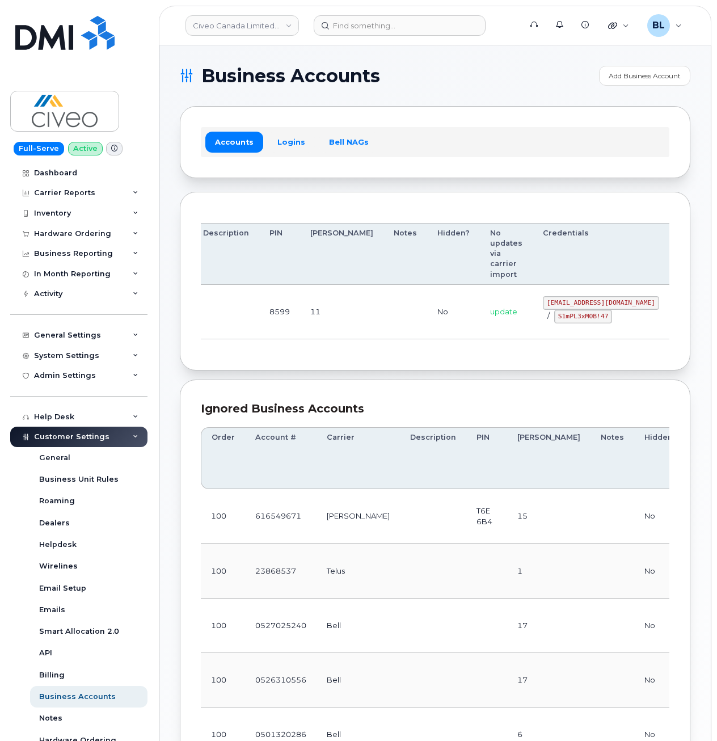
drag, startPoint x: 487, startPoint y: 304, endPoint x: 593, endPoint y: 304, distance: 105.6
click at [593, 304] on code "svc_simplexmobility@civeo.com" at bounding box center [601, 303] width 116 height 14
copy code "svc_simplexmobility@civeo.com"
drag, startPoint x: 431, startPoint y: 337, endPoint x: 470, endPoint y: 333, distance: 39.4
click at [480, 336] on td "update" at bounding box center [506, 312] width 53 height 54
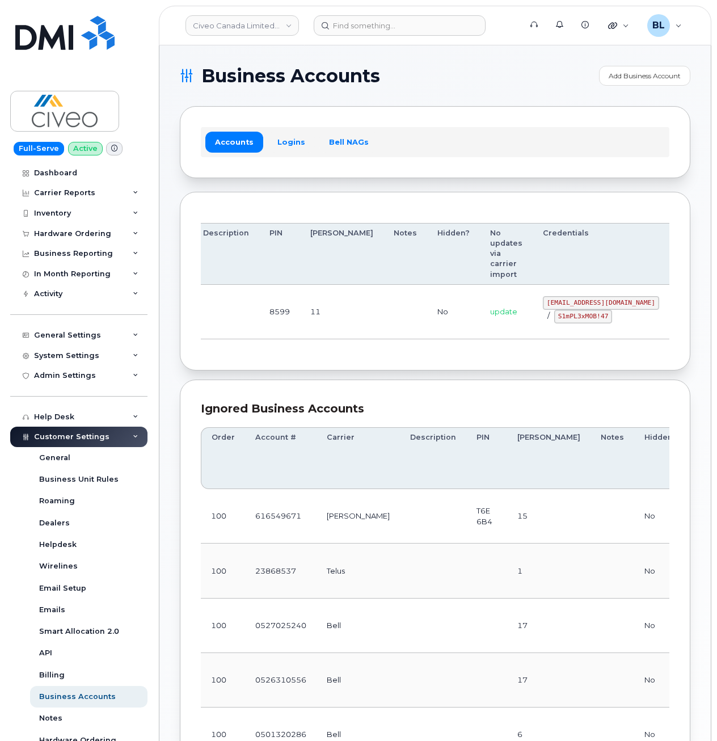
click at [554, 319] on code "S1mPL3xMOB!47" at bounding box center [583, 317] width 58 height 14
drag, startPoint x: 498, startPoint y: 317, endPoint x: 547, endPoint y: 321, distance: 49.5
click at [554, 321] on code "S1mPL3xMOB!47" at bounding box center [583, 317] width 58 height 14
copy code "S1mPL3xMOB!47"
drag, startPoint x: 410, startPoint y: 319, endPoint x: 425, endPoint y: 190, distance: 130.2
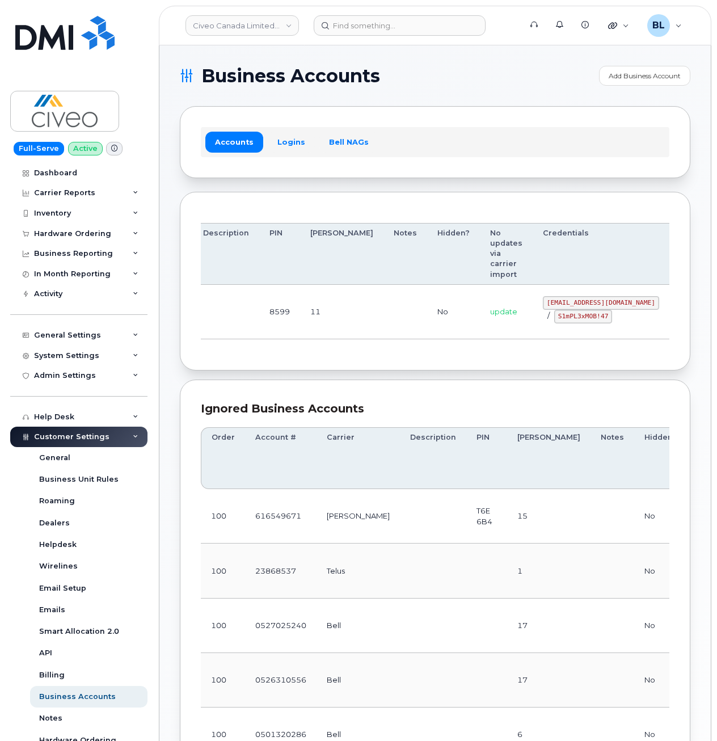
click at [427, 318] on td "No" at bounding box center [453, 312] width 53 height 54
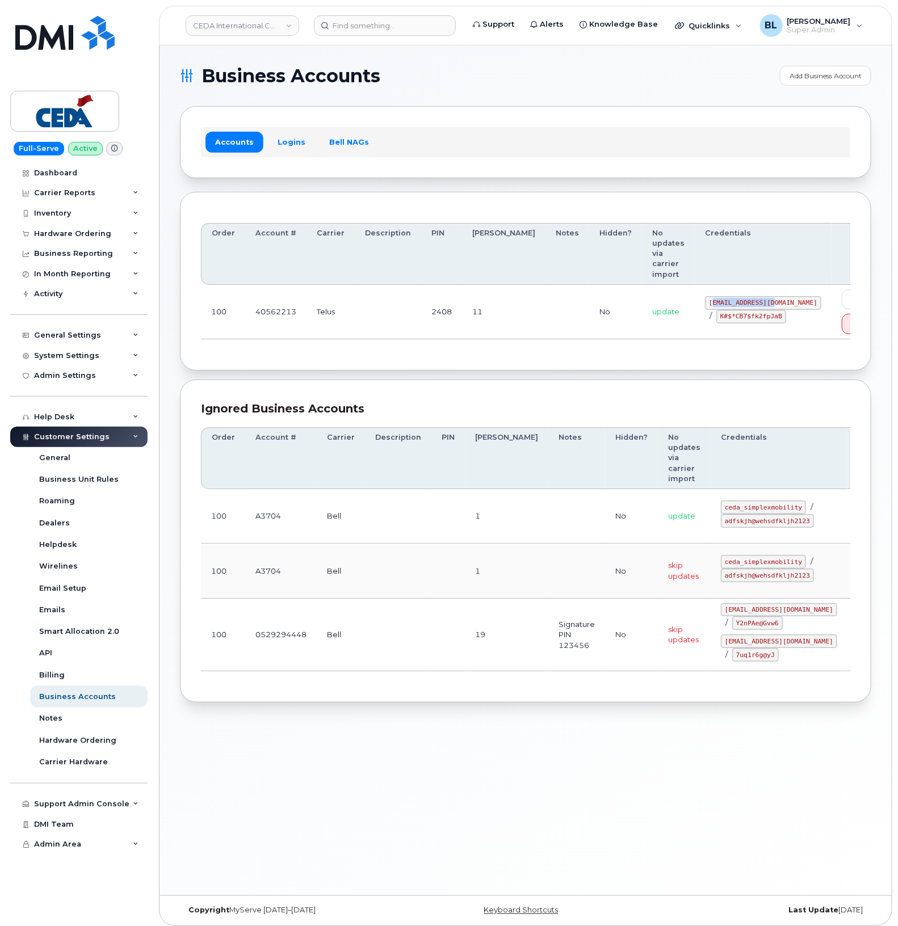
drag, startPoint x: 668, startPoint y: 292, endPoint x: 725, endPoint y: 300, distance: 57.2
click at [725, 300] on div "simplex_SRV@cedagroup.com / K#$*CB7$fk2fpJaB" at bounding box center [763, 309] width 116 height 27
drag, startPoint x: 724, startPoint y: 299, endPoint x: 665, endPoint y: 291, distance: 59.1
click at [695, 291] on td "simplex_SRV@cedagroup.com / K#$*CB7$fk2fpJaB" at bounding box center [763, 312] width 137 height 54
drag, startPoint x: 664, startPoint y: 291, endPoint x: 755, endPoint y: 296, distance: 91.0
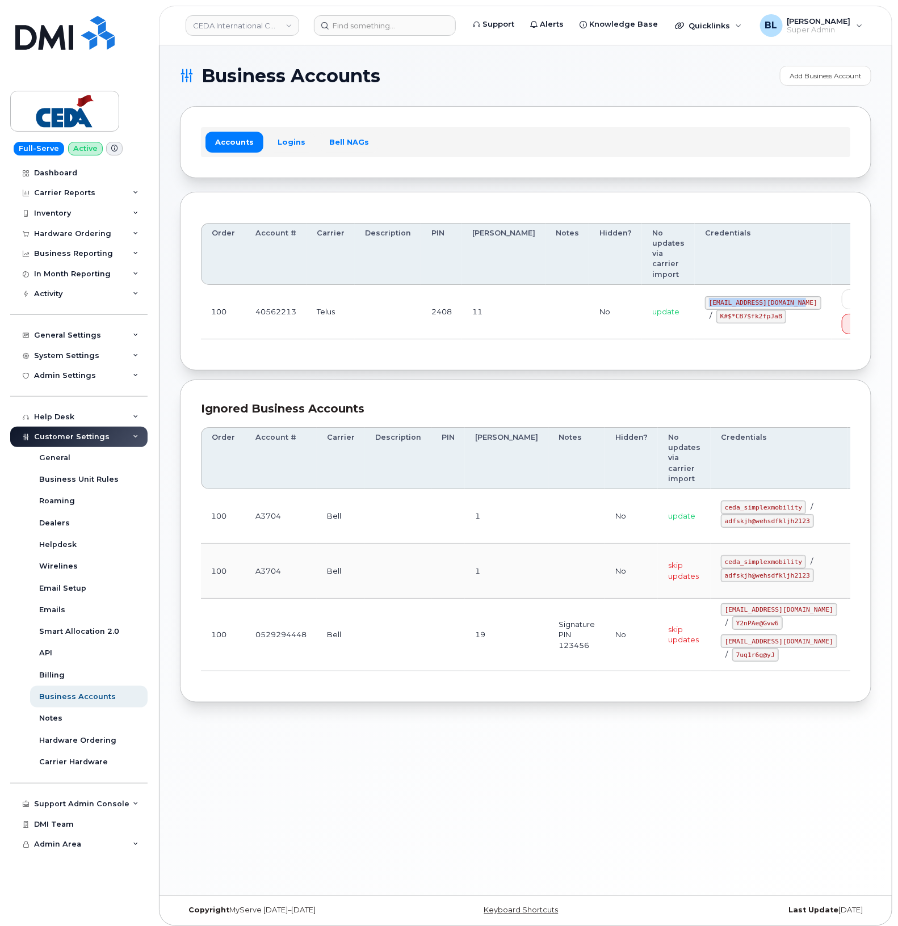
click at [755, 296] on code "simplex_SRV@cedagroup.com" at bounding box center [763, 303] width 116 height 14
copy code "simplex_SRV@cedagroup.com"
drag, startPoint x: 654, startPoint y: 301, endPoint x: 721, endPoint y: 311, distance: 67.7
click at [721, 311] on td "simplex_SRV@cedagroup.com / K#$*CB7$fk2fpJaB" at bounding box center [763, 312] width 137 height 54
copy code "K#$*CB7$fk2fpJaB"
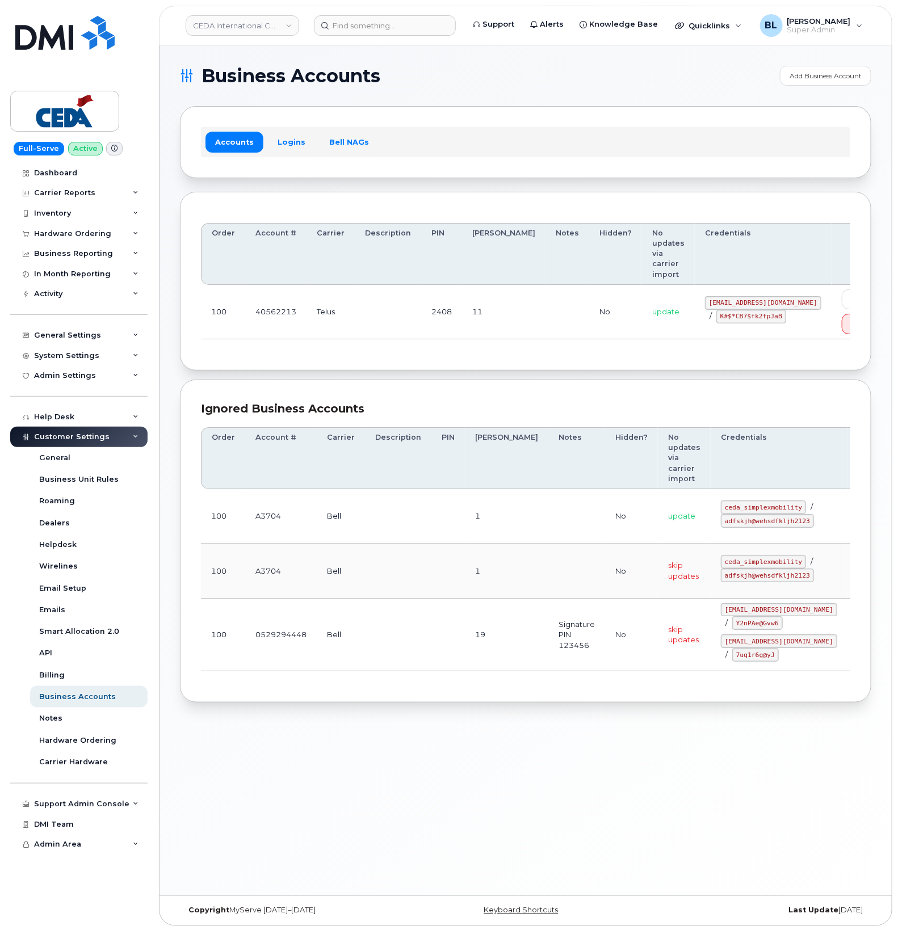
drag, startPoint x: 389, startPoint y: 383, endPoint x: 404, endPoint y: 268, distance: 115.6
click at [389, 383] on div "Ignored Business Accounts Order Account # Carrier Description PIN Bill Day Note…" at bounding box center [525, 541] width 691 height 323
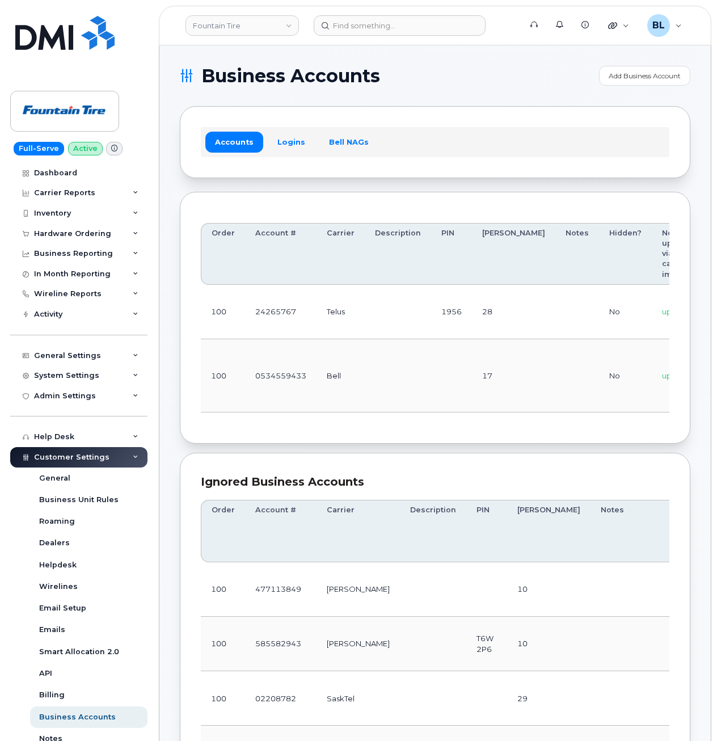
scroll to position [0, 136]
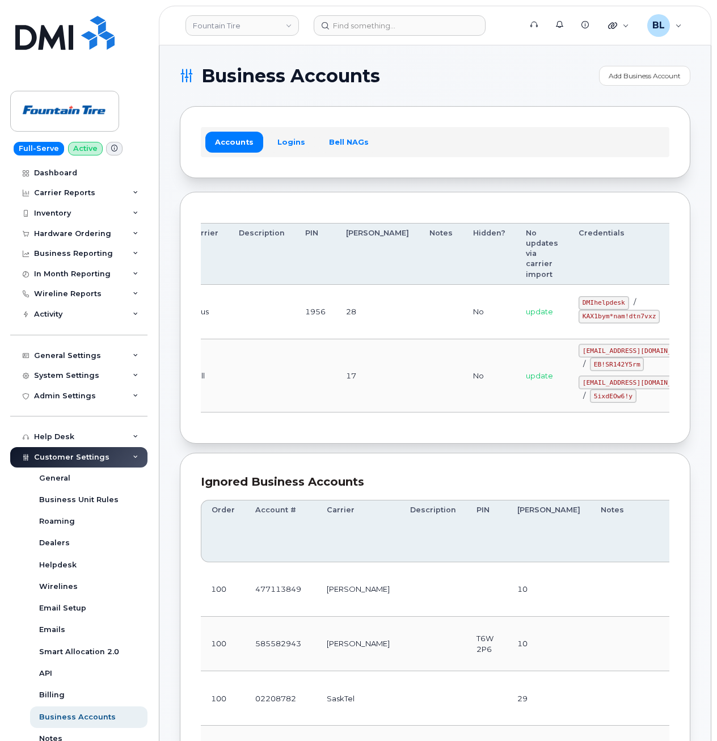
drag, startPoint x: 518, startPoint y: 316, endPoint x: 1064, endPoint y: 288, distance: 547.2
click at [341, 351] on td "17" at bounding box center [377, 375] width 83 height 73
drag, startPoint x: 522, startPoint y: 304, endPoint x: 568, endPoint y: 305, distance: 45.4
click at [579, 305] on div "DMIhelpdesk / KAX1bym*nam!dtn7vxz" at bounding box center [637, 309] width 116 height 27
copy code "DMIhelpdesk"
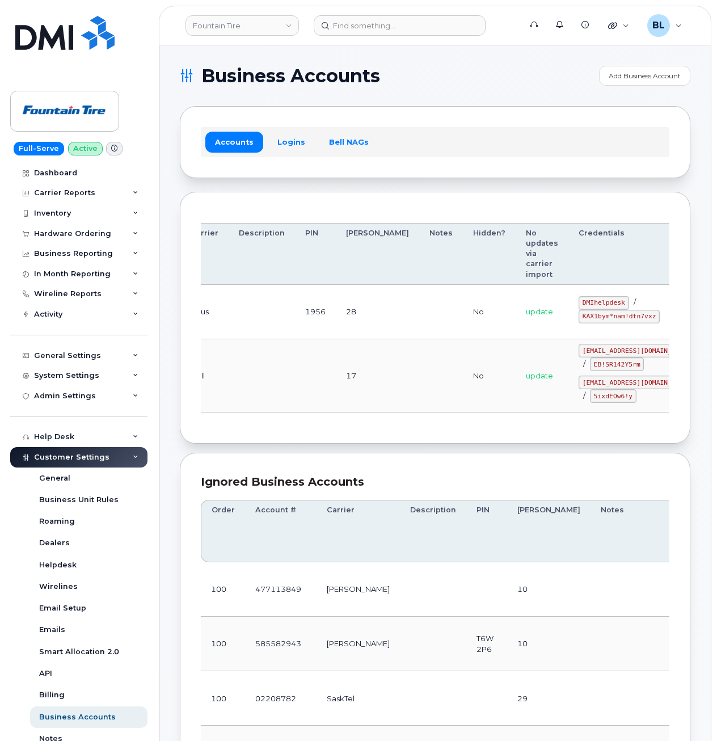
drag, startPoint x: 286, startPoint y: 353, endPoint x: 465, endPoint y: 337, distance: 179.5
click at [287, 352] on td at bounding box center [262, 375] width 66 height 73
drag, startPoint x: 521, startPoint y: 316, endPoint x: 594, endPoint y: 321, distance: 73.4
click at [594, 321] on code "KAX1bym*nam!dtn7vxz" at bounding box center [619, 317] width 81 height 14
copy code "KAX1bym*nam!dtn7vxz"
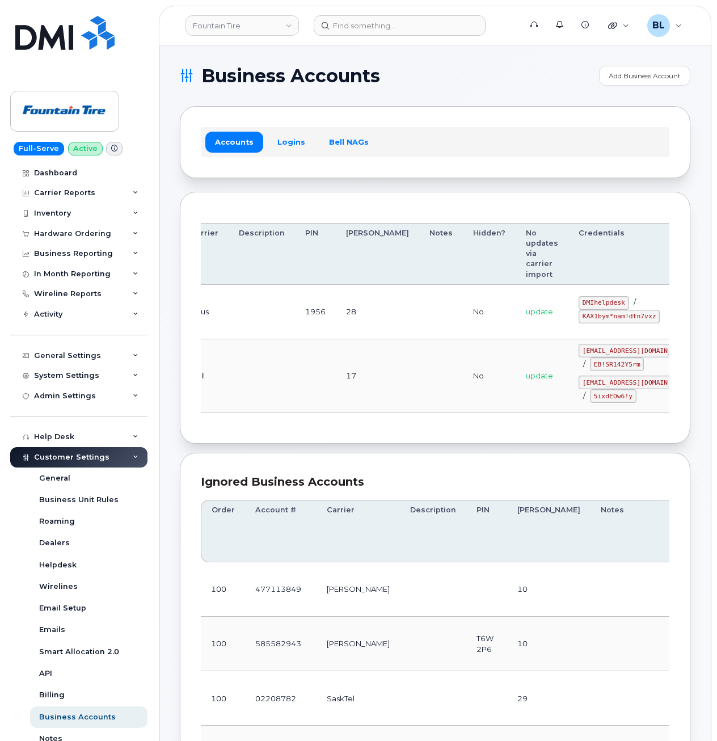
click at [240, 371] on td at bounding box center [262, 375] width 66 height 73
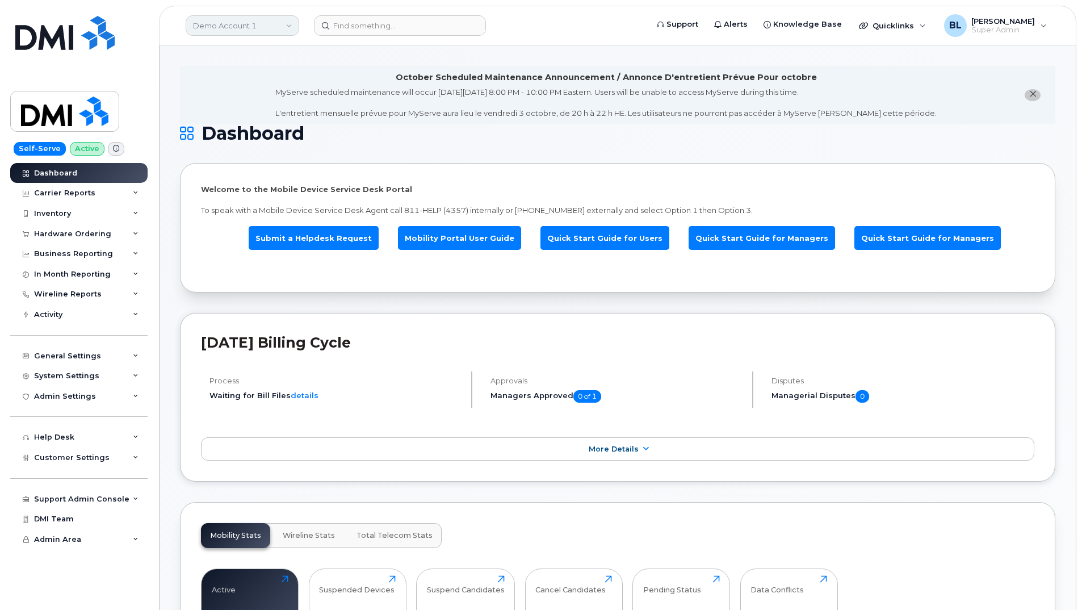
click at [276, 32] on link "Demo Account 1" at bounding box center [243, 25] width 114 height 20
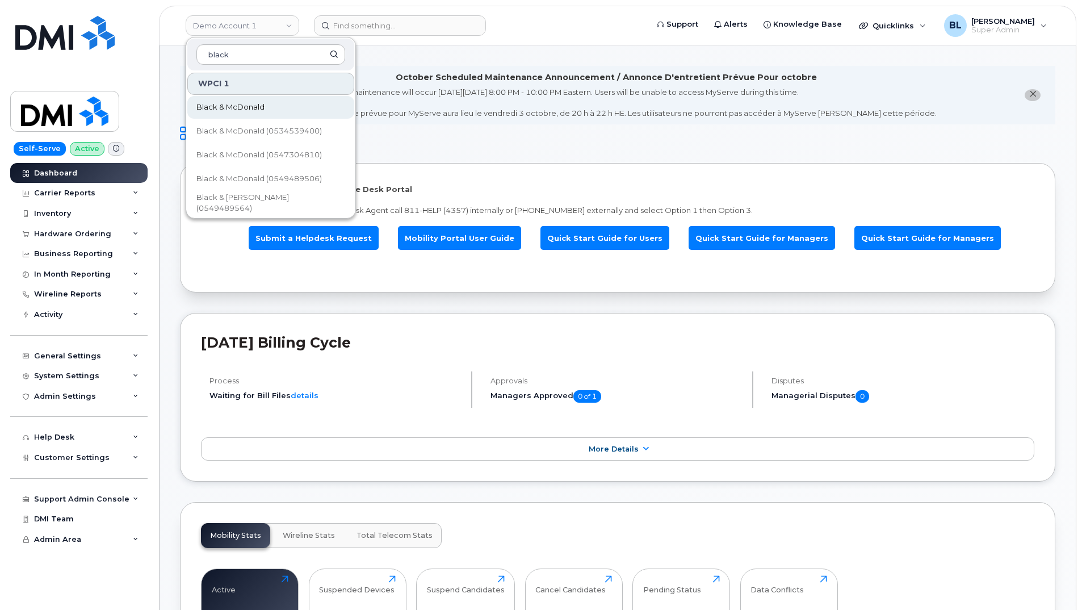
type input "black"
click at [239, 110] on span "Black & McDonald" at bounding box center [230, 107] width 68 height 11
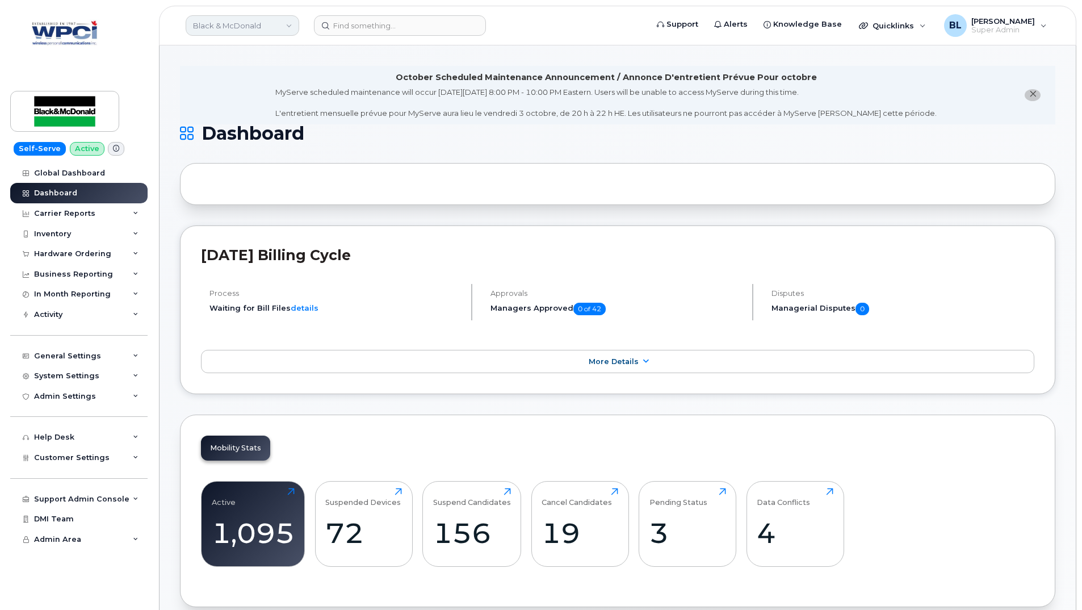
click at [242, 29] on link "Black & McDonald" at bounding box center [243, 25] width 114 height 20
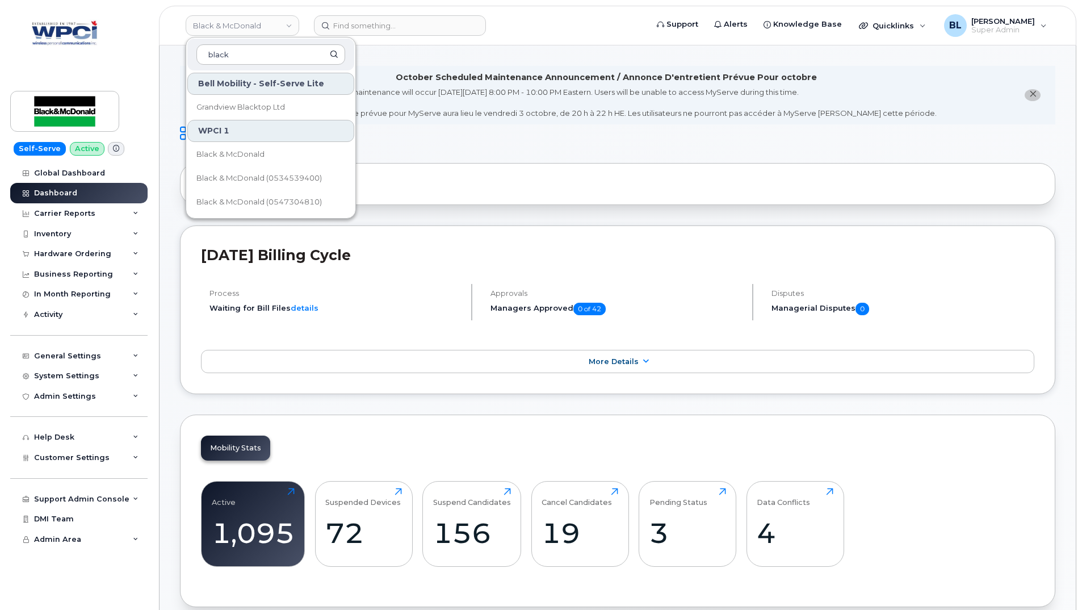
type input "black"
click at [102, 445] on div "Help Desk" at bounding box center [78, 437] width 137 height 20
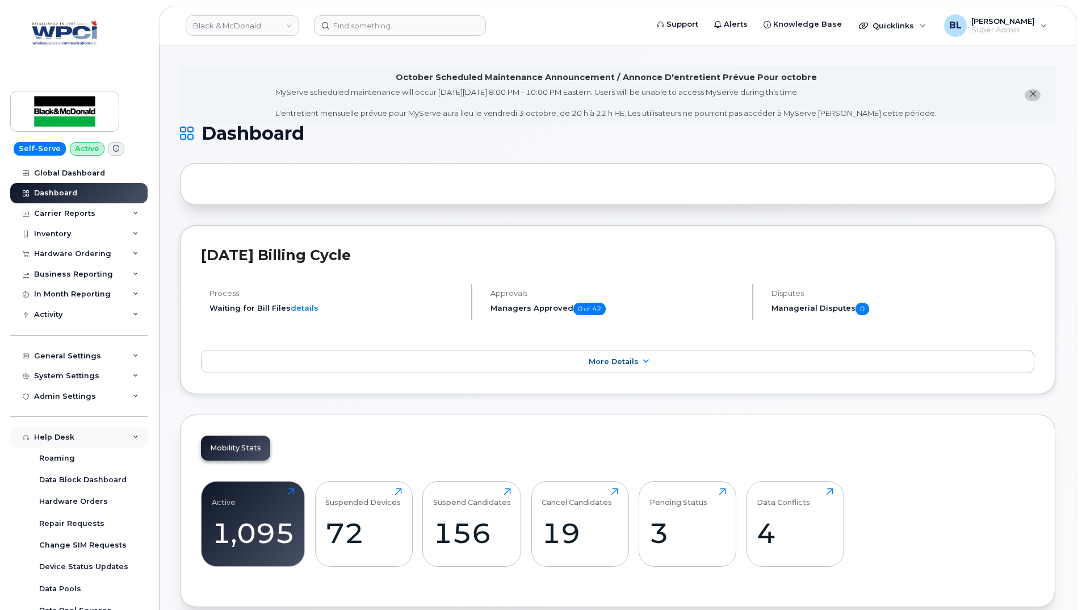
click at [111, 443] on div "Help Desk" at bounding box center [78, 437] width 137 height 20
click at [115, 461] on div "Customer Settings" at bounding box center [78, 457] width 137 height 20
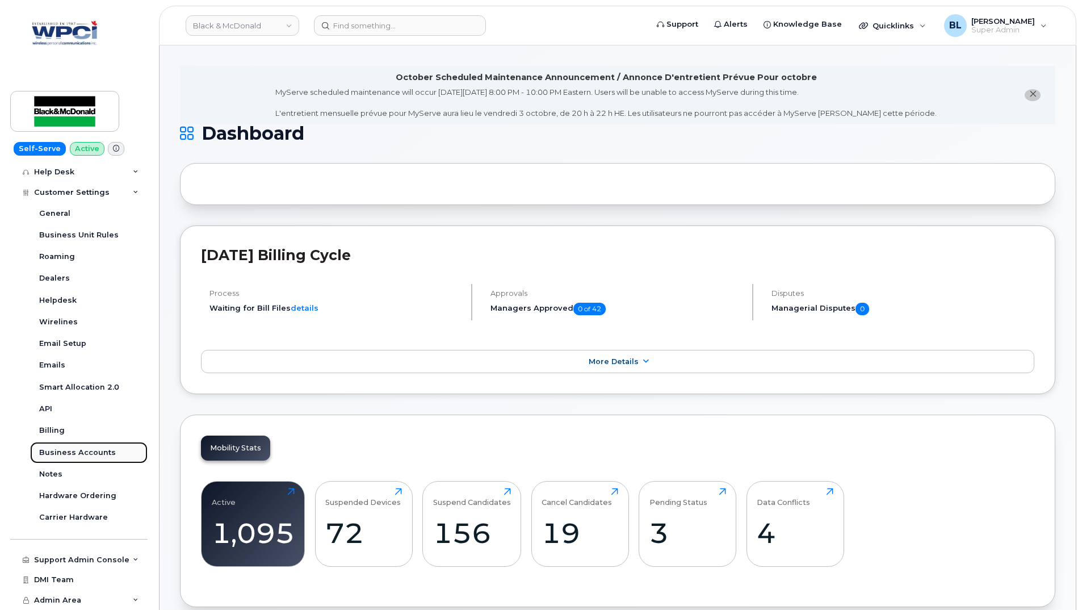
click at [100, 451] on div "Business Accounts" at bounding box center [77, 452] width 77 height 10
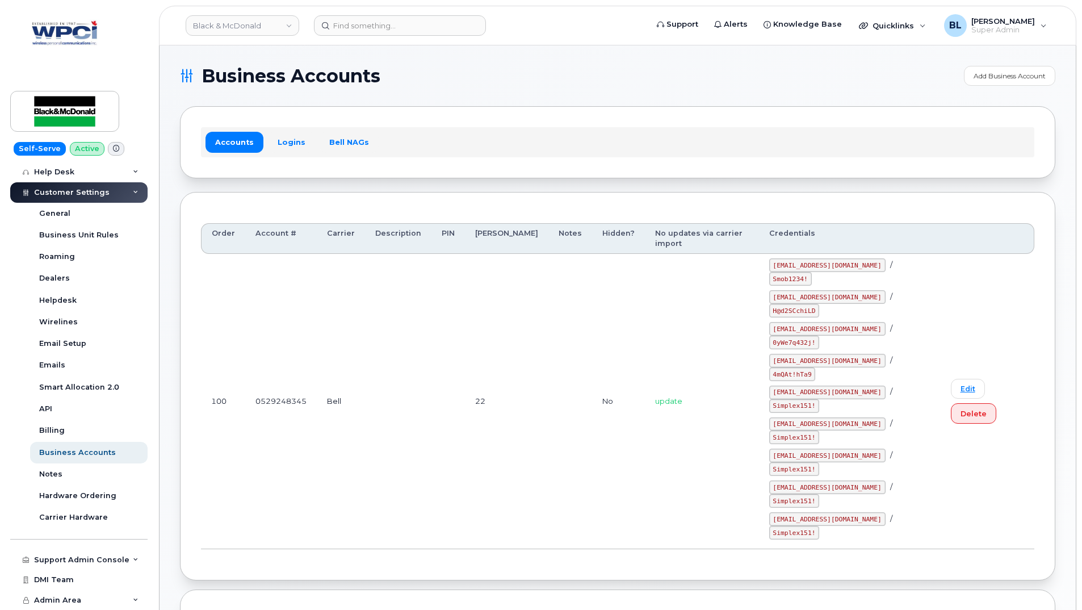
click at [91, 188] on span "Customer Settings" at bounding box center [71, 192] width 75 height 9
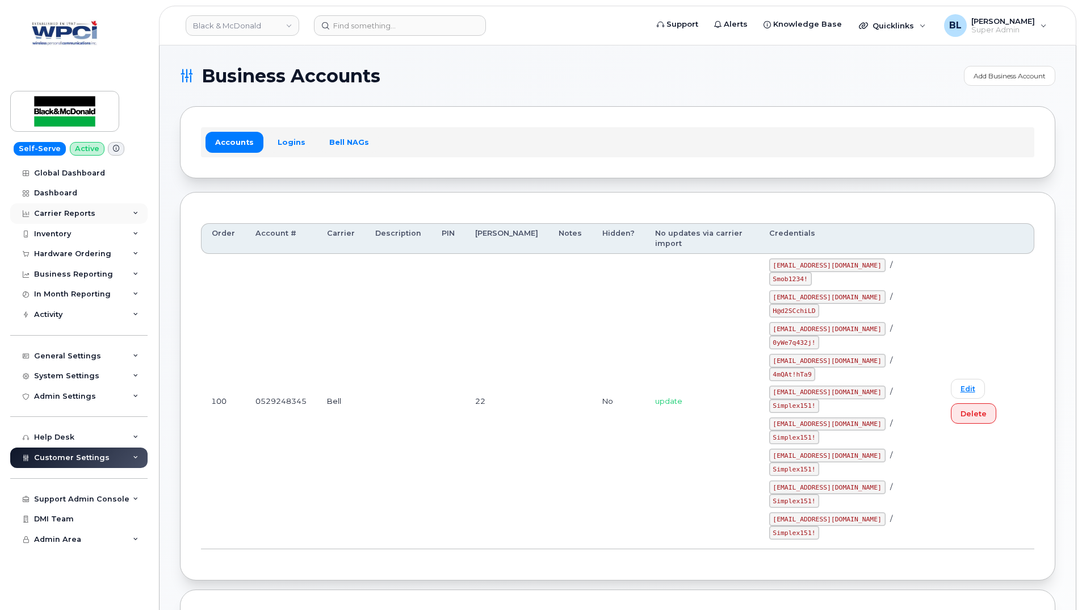
click at [91, 218] on div "Carrier Reports" at bounding box center [78, 213] width 137 height 20
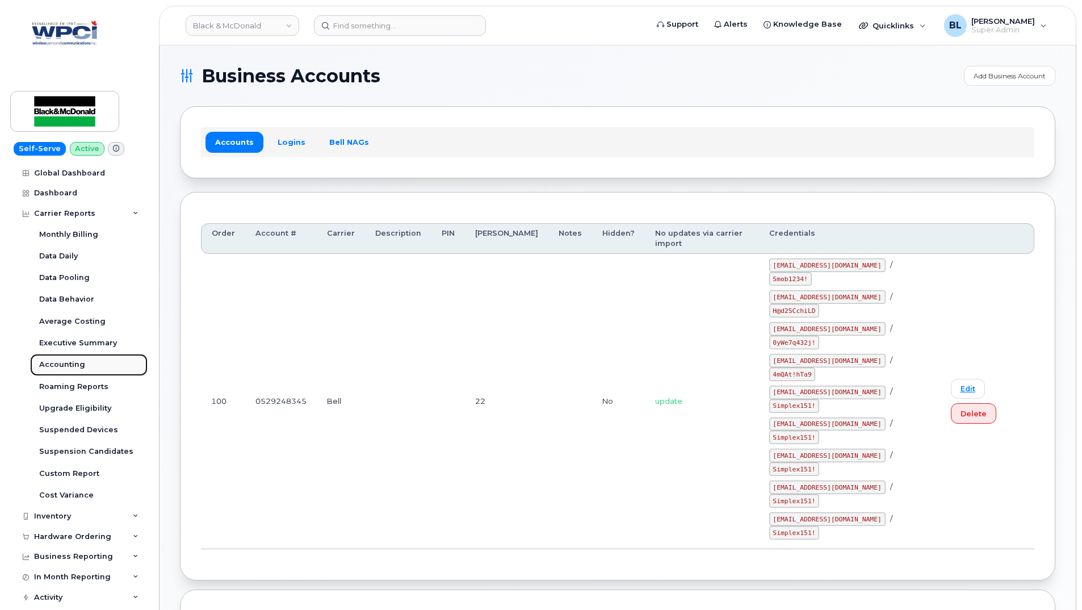
click at [76, 365] on div "Accounting" at bounding box center [62, 364] width 46 height 10
click at [68, 365] on div "Accounting" at bounding box center [62, 364] width 46 height 10
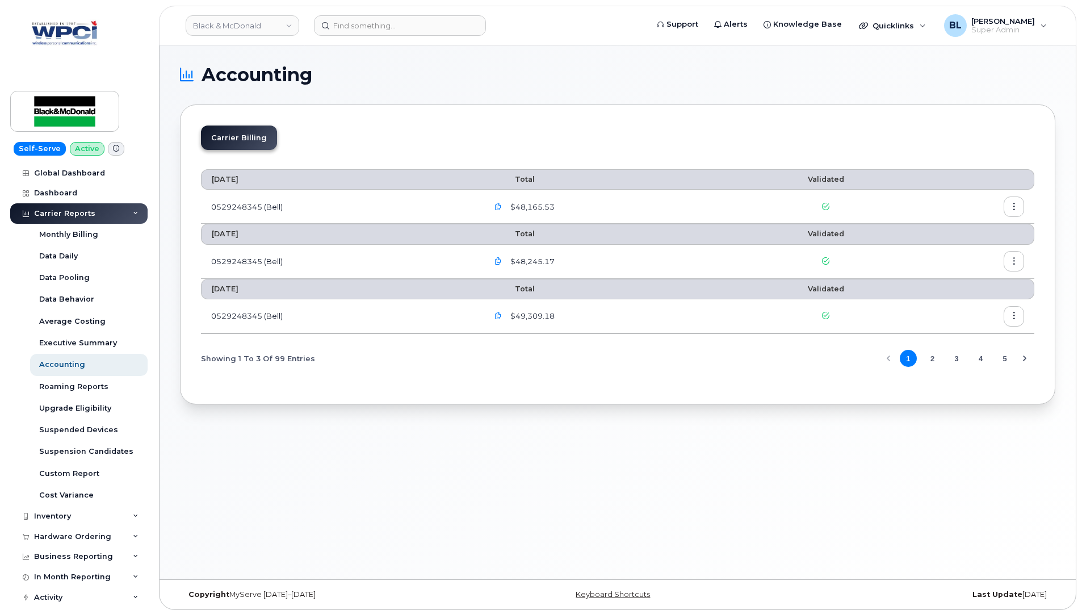
click at [499, 203] on icon "button" at bounding box center [497, 206] width 7 height 7
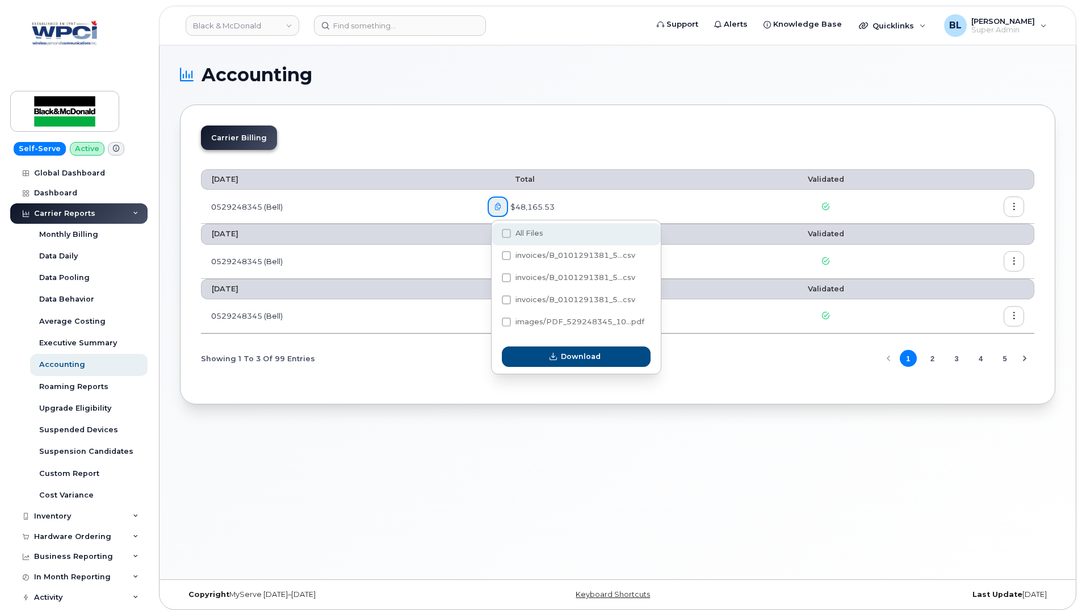
click at [507, 240] on div "All Files" at bounding box center [575, 234] width 169 height 22
checkbox input "true"
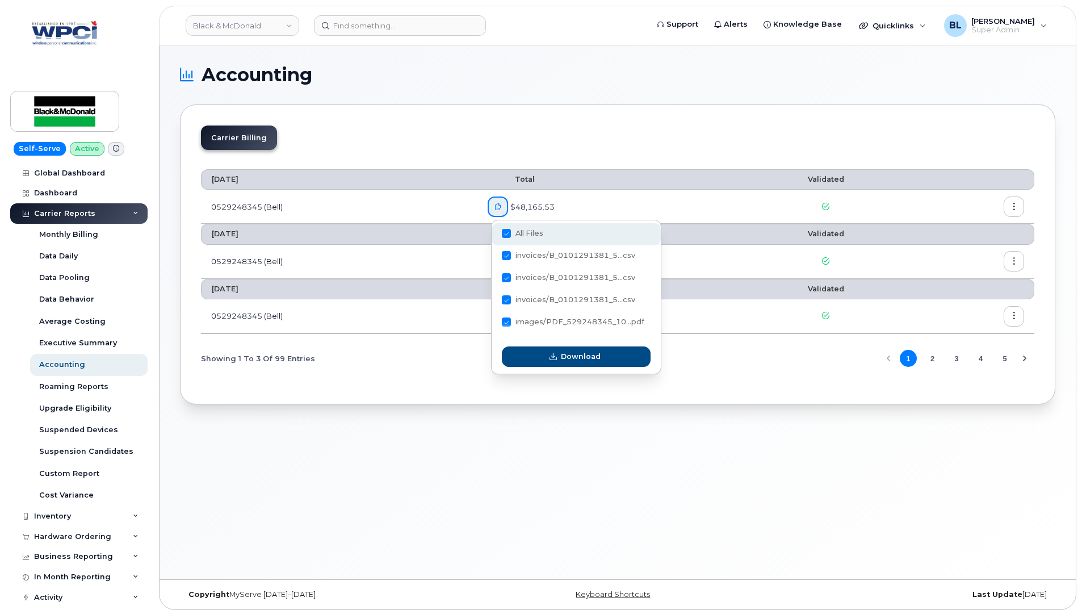
checkbox input "true"
click at [526, 351] on button "Download" at bounding box center [576, 356] width 149 height 20
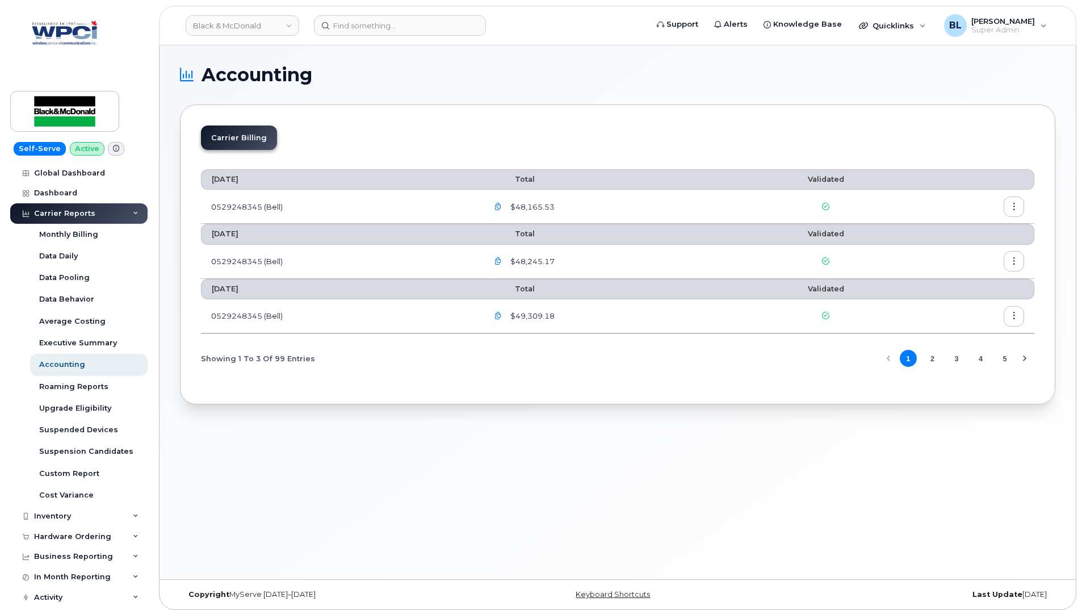
click at [1008, 192] on td at bounding box center [972, 207] width 123 height 34
click at [1012, 207] on icon "button" at bounding box center [1013, 206] width 7 height 7
click at [990, 257] on div "Download" at bounding box center [972, 253] width 101 height 22
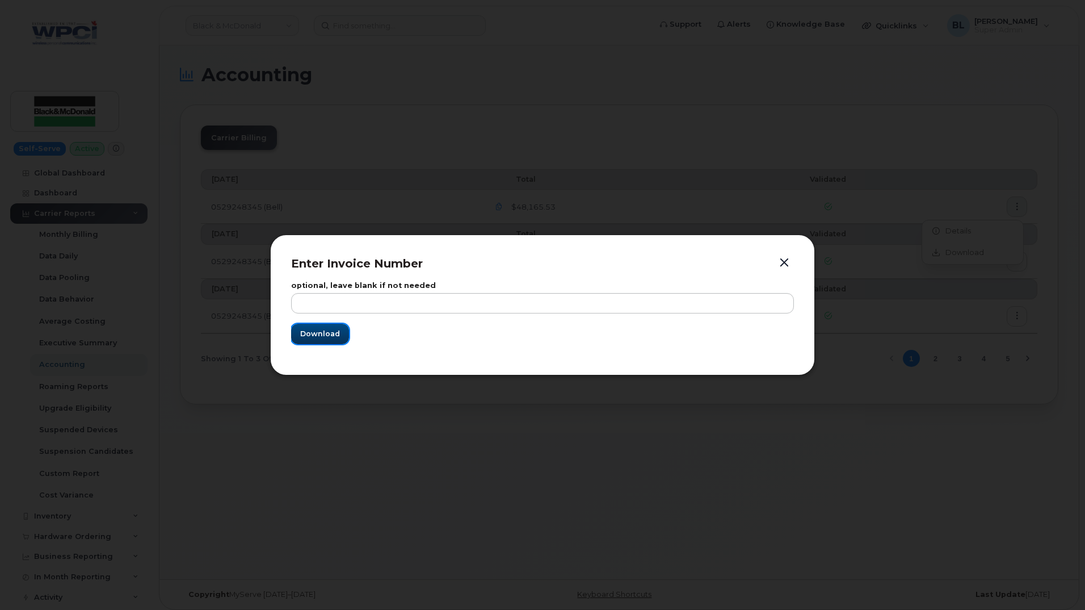
click at [337, 326] on button "Download" at bounding box center [320, 333] width 58 height 20
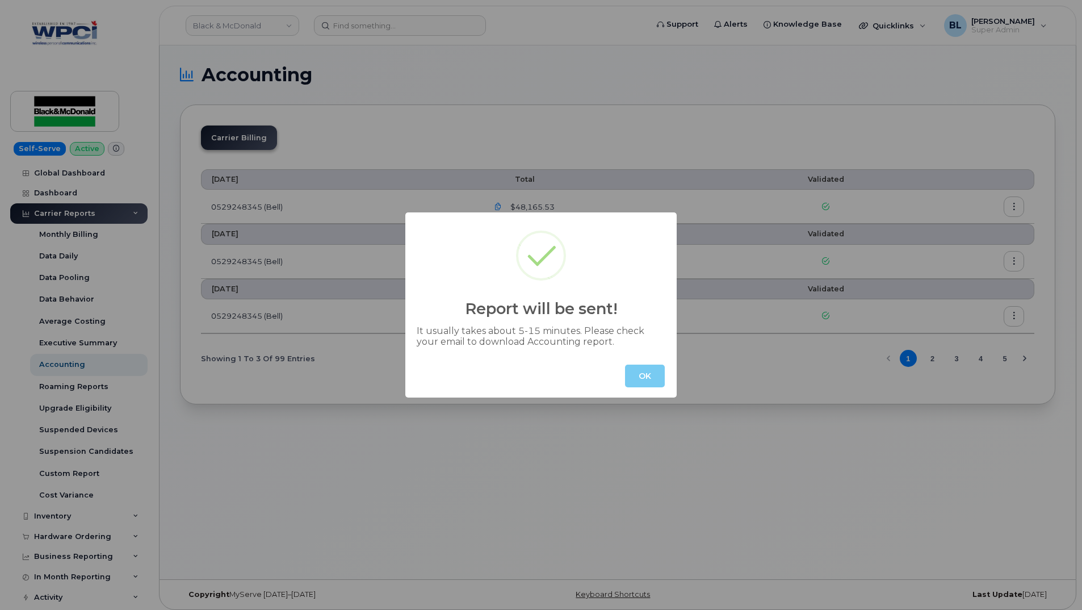
click at [633, 378] on button "OK" at bounding box center [645, 375] width 40 height 23
